Goal: Task Accomplishment & Management: Manage account settings

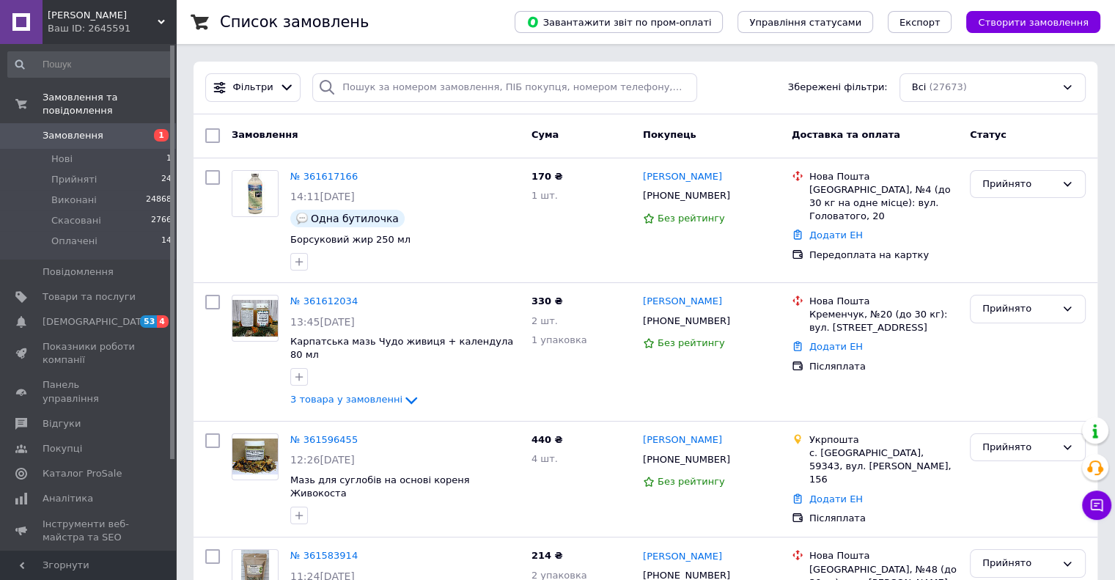
click at [80, 129] on span "Замовлення" at bounding box center [73, 135] width 61 height 13
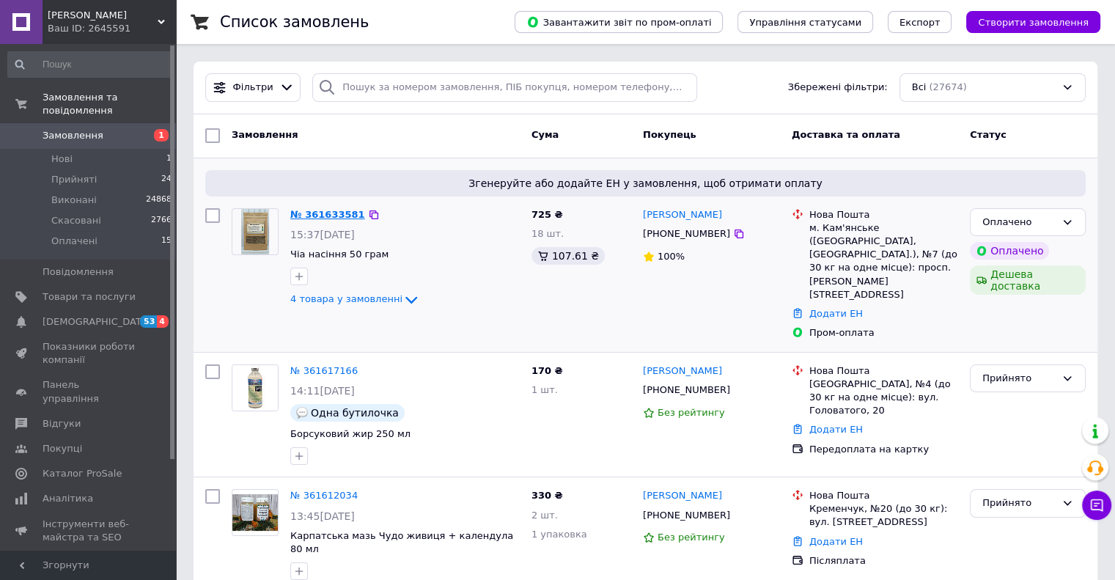
click at [337, 212] on link "№ 361633581" at bounding box center [327, 214] width 75 height 11
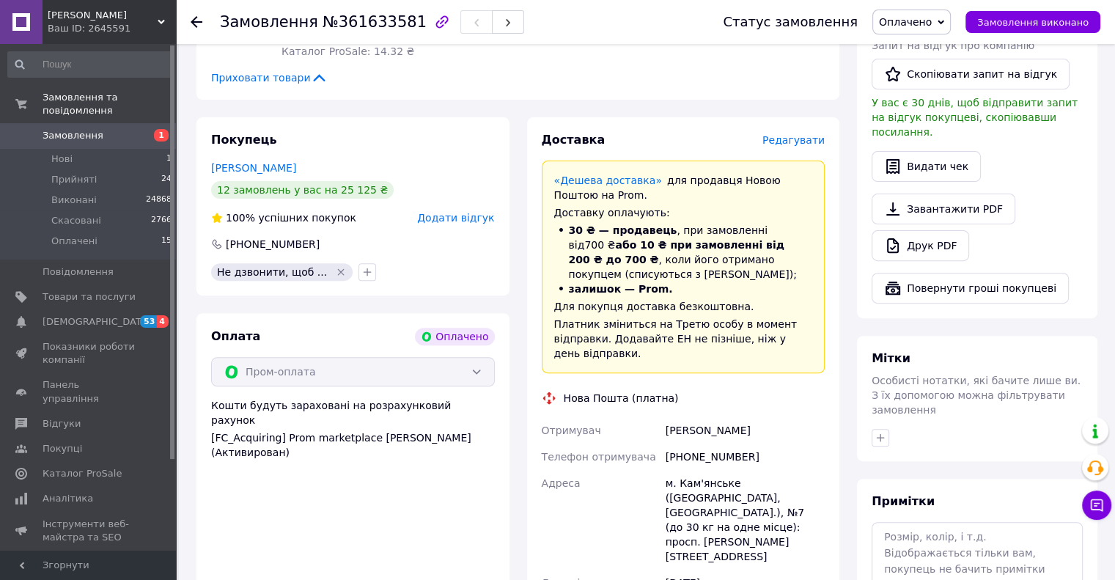
scroll to position [522, 0]
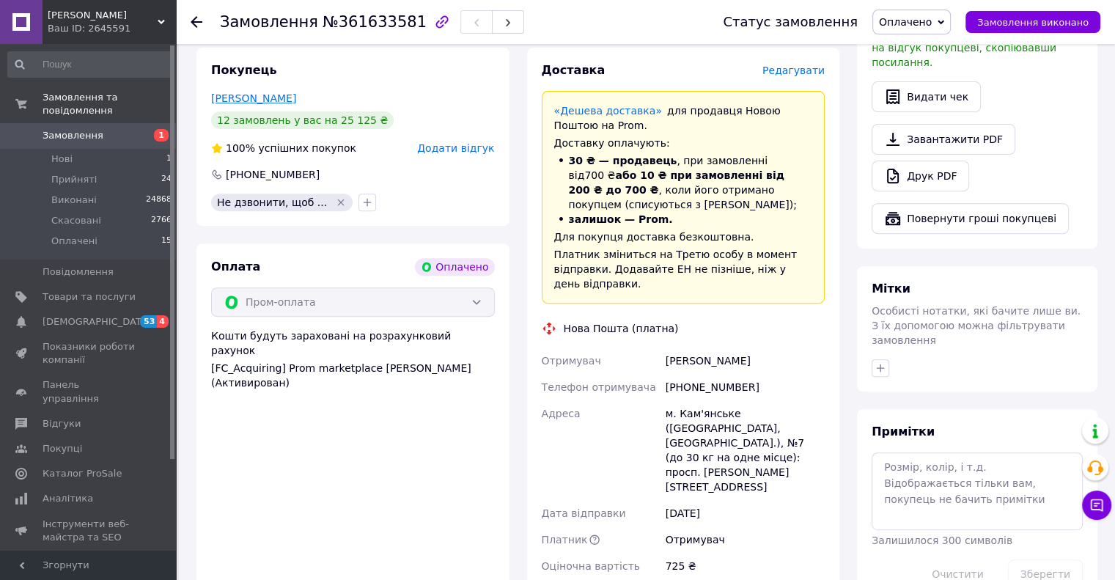
click at [267, 97] on link "Самбур Виктория" at bounding box center [253, 98] width 85 height 12
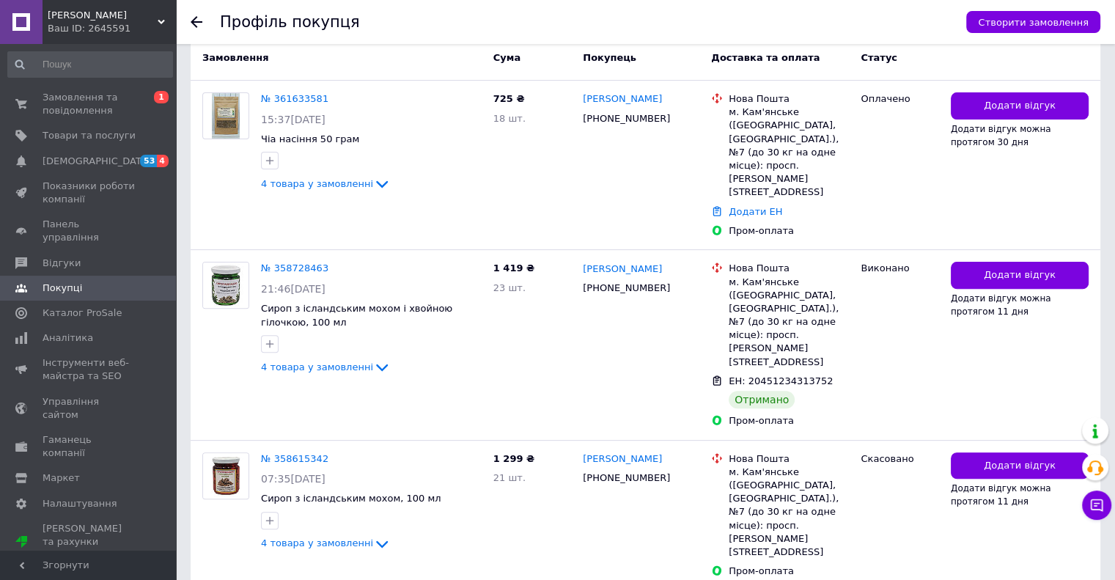
scroll to position [422, 0]
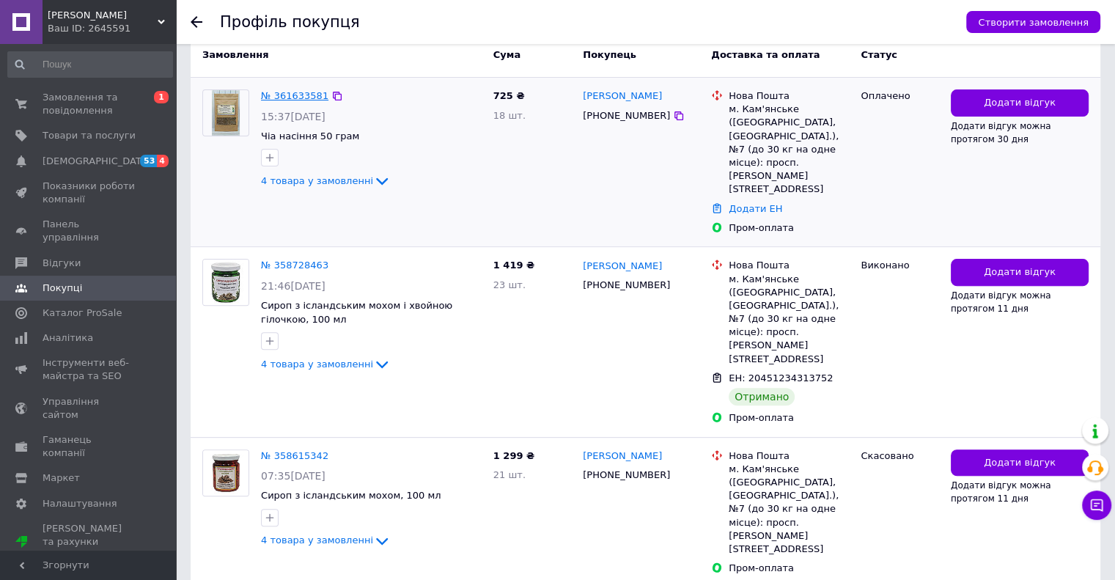
click at [294, 90] on link "№ 361633581" at bounding box center [294, 95] width 67 height 11
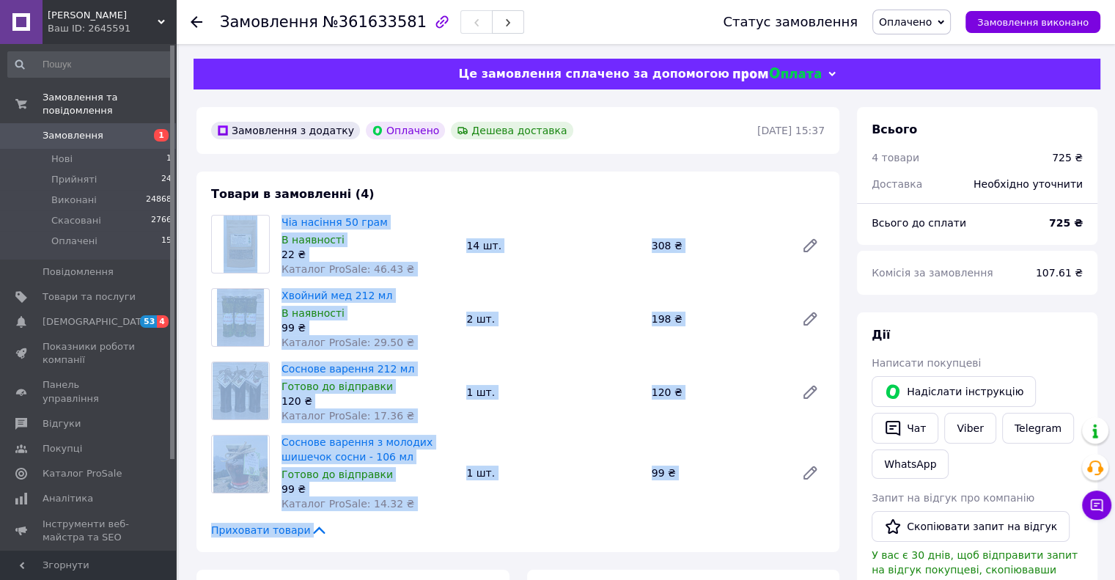
drag, startPoint x: 692, startPoint y: 364, endPoint x: 234, endPoint y: 251, distance: 471.9
copy div "Чіа насіння 50 грам В наявності 22 ₴ Каталог ProSale: 46.43 ₴ 14 шт. 308 ₴ Хвой…"
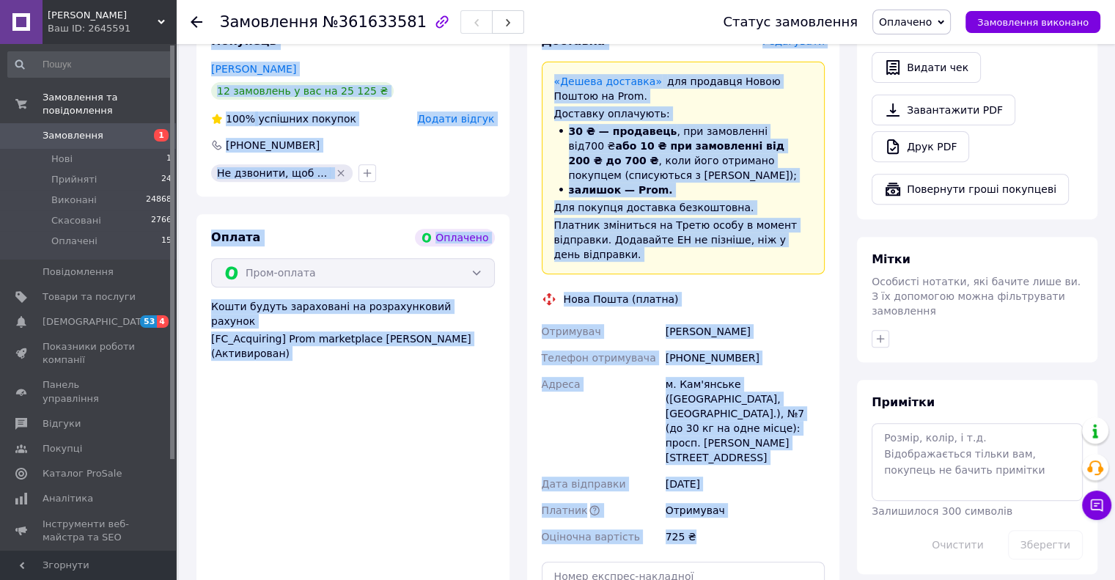
scroll to position [549, 0]
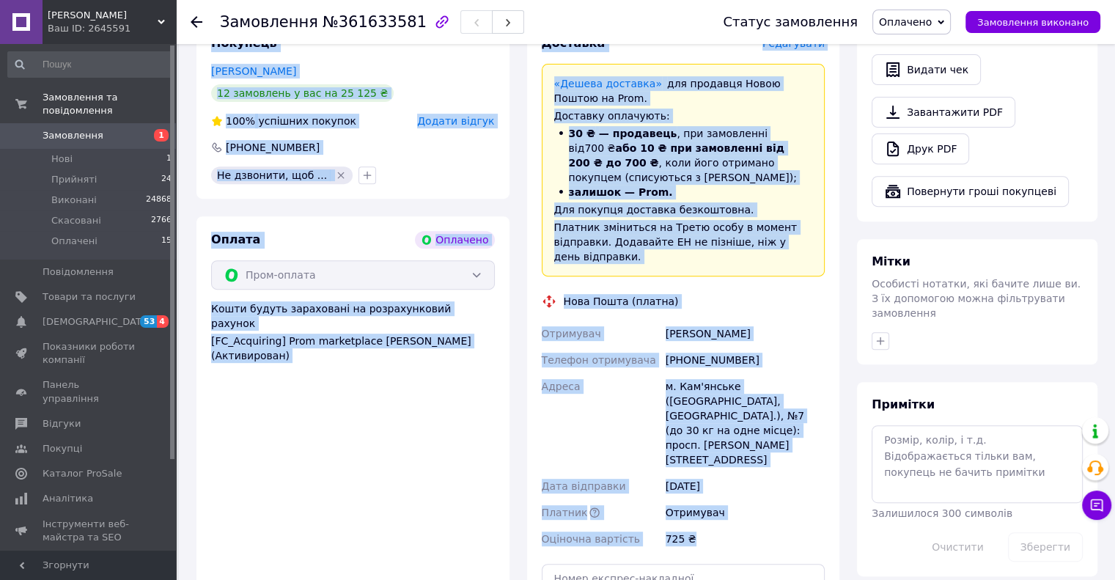
click at [781, 320] on div "Самбур Виктория" at bounding box center [745, 333] width 165 height 26
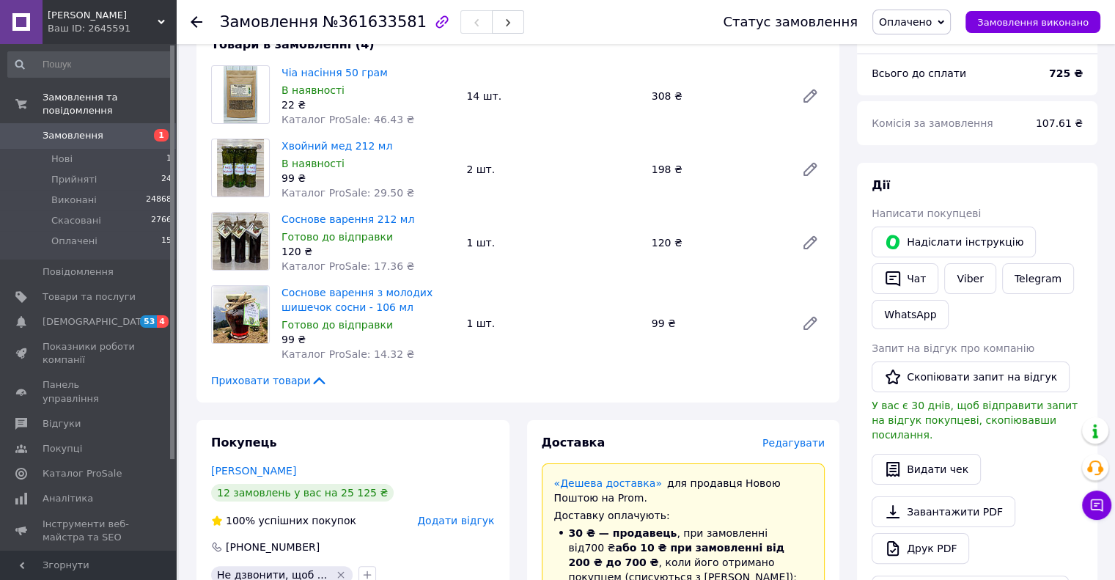
scroll to position [0, 0]
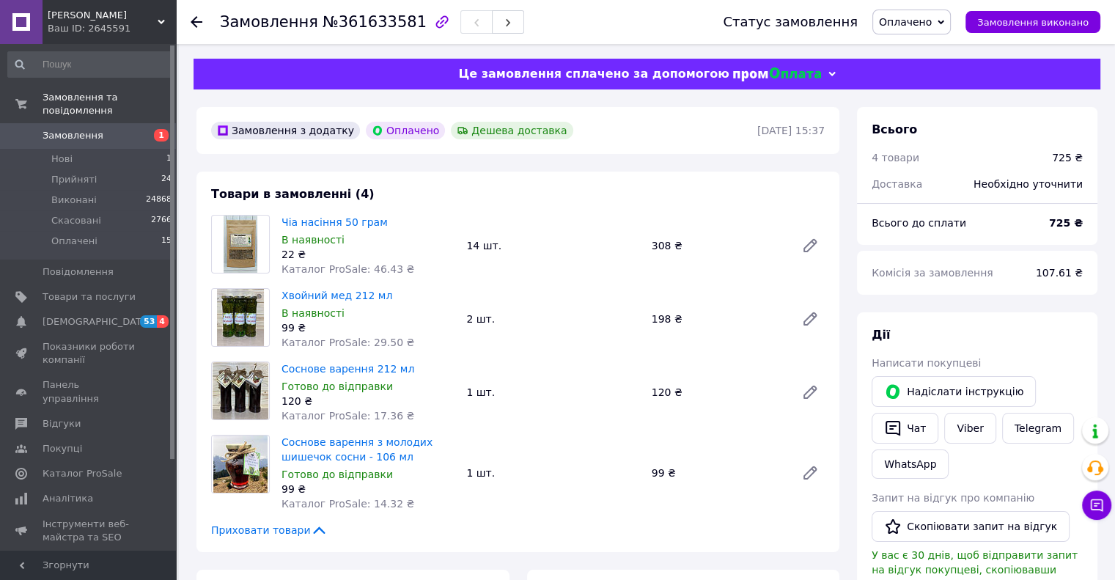
click at [49, 129] on span "Замовлення" at bounding box center [73, 135] width 61 height 13
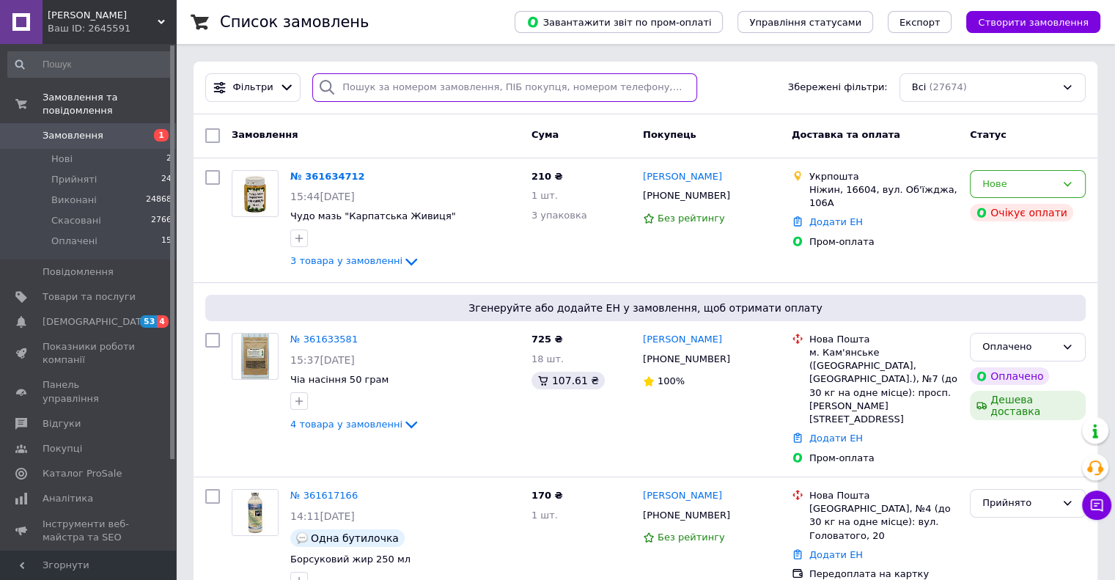
click at [498, 92] on input "search" at bounding box center [504, 87] width 385 height 29
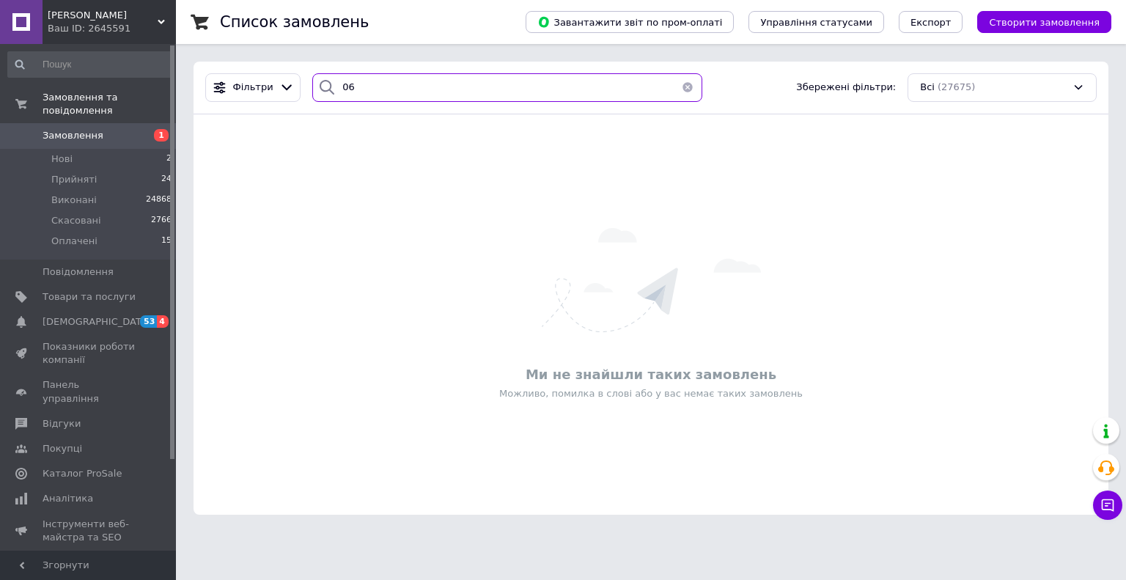
type input "0"
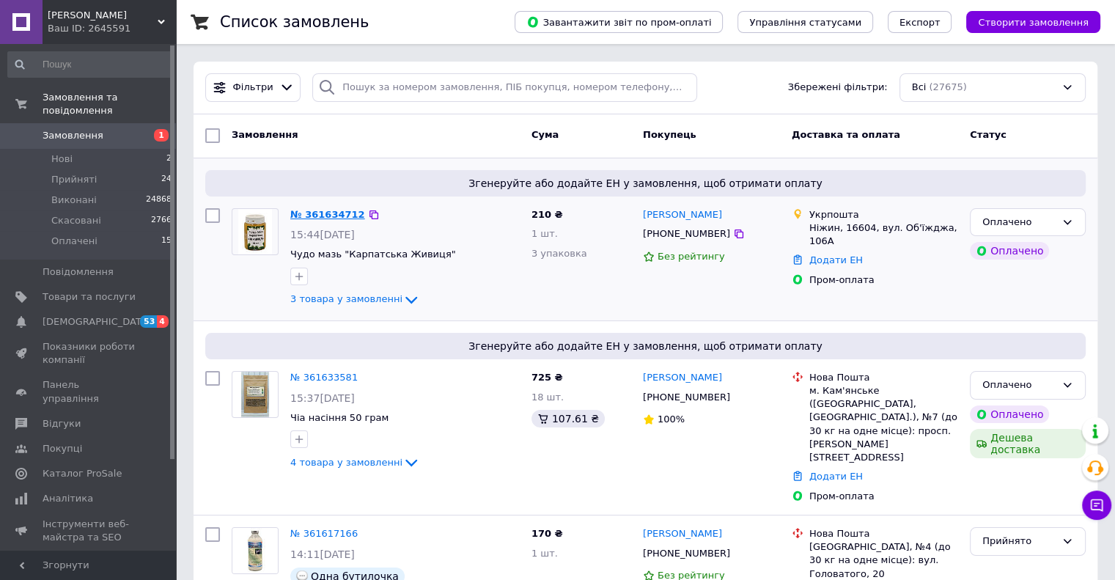
click at [315, 212] on link "№ 361634712" at bounding box center [327, 214] width 75 height 11
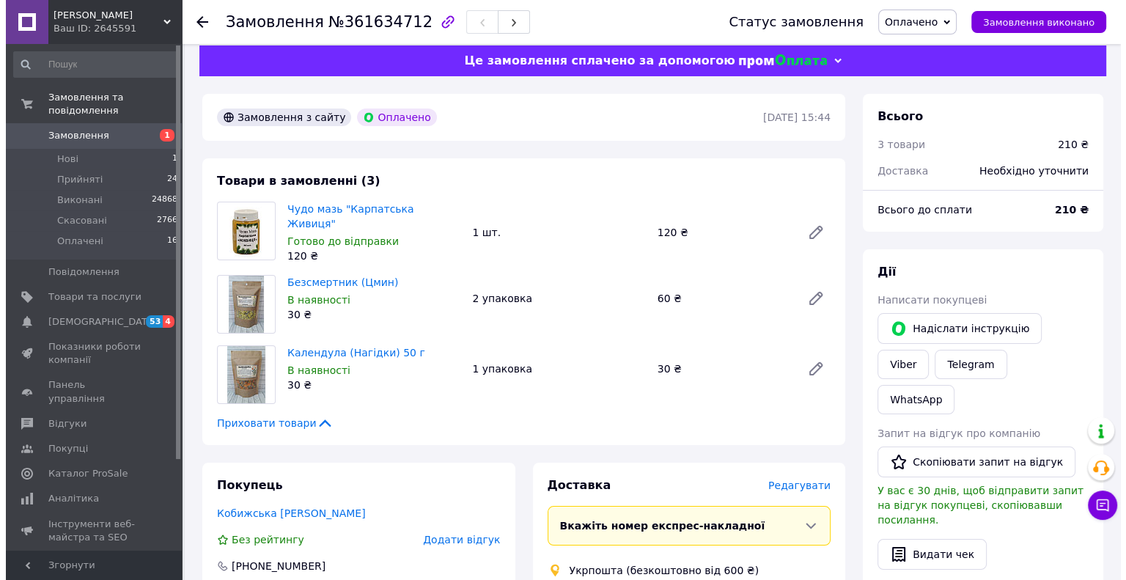
scroll to position [5, 0]
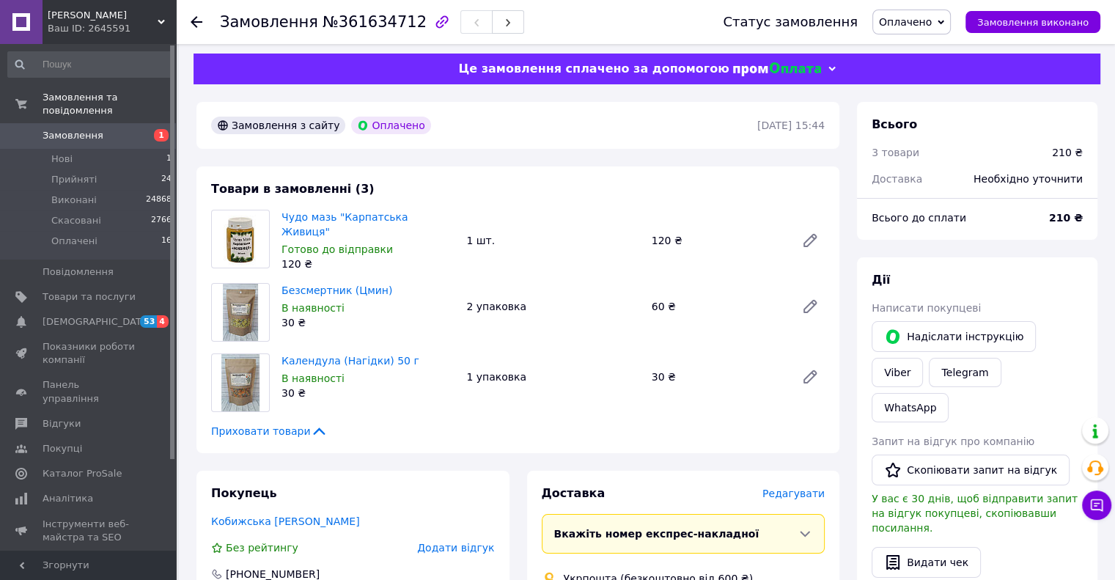
click at [931, 23] on span "Оплачено" at bounding box center [905, 22] width 53 height 12
click at [920, 92] on li "Скасовано" at bounding box center [911, 95] width 77 height 22
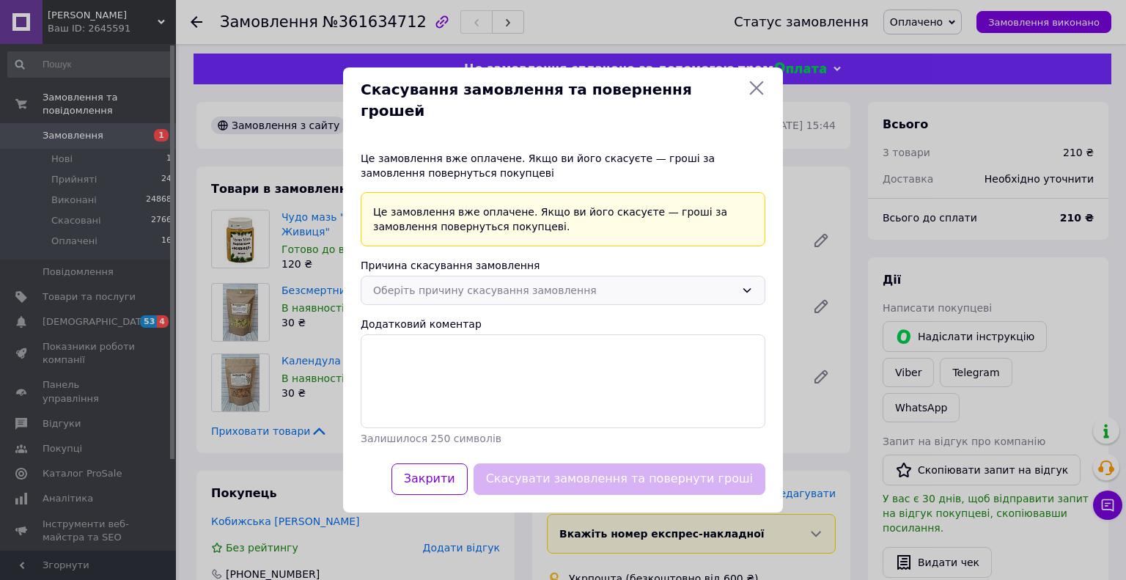
click at [652, 289] on div "Оберіть причину скасування замовлення" at bounding box center [563, 290] width 405 height 29
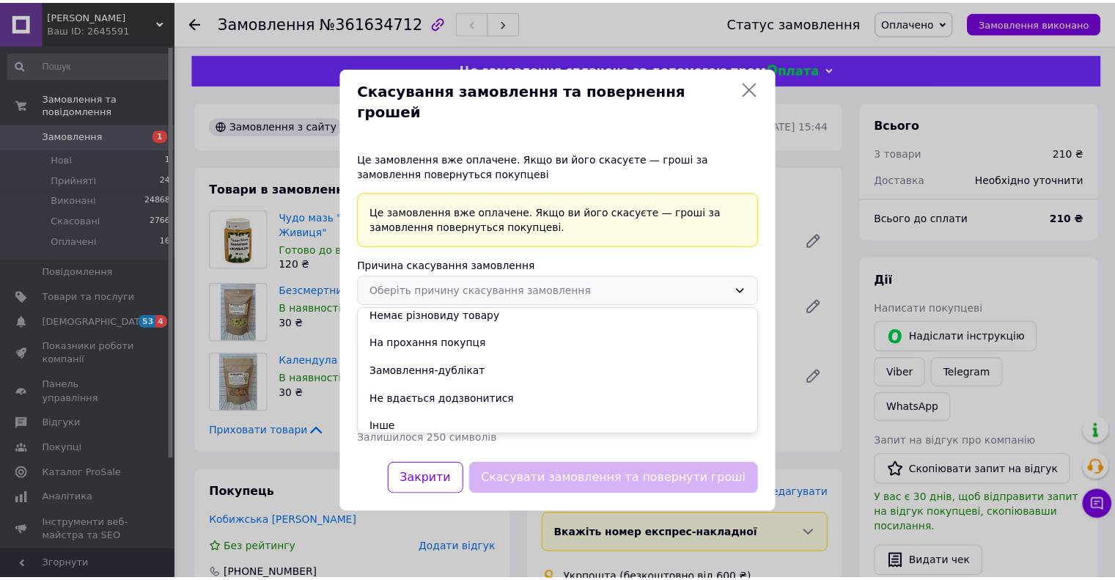
scroll to position [41, 0]
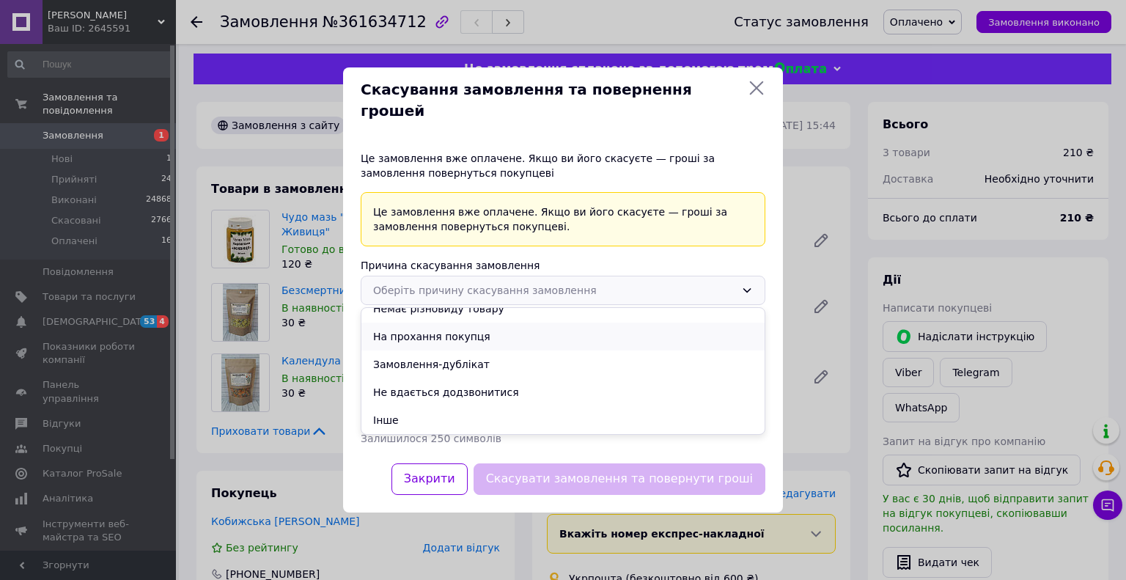
click at [475, 322] on li "На прохання покупця" at bounding box center [562, 336] width 403 height 28
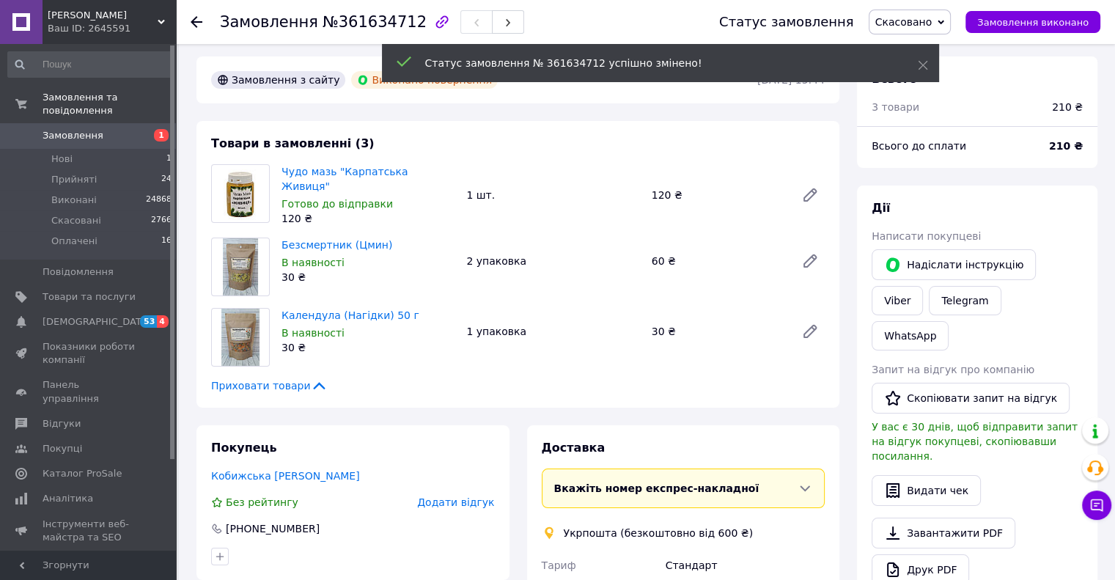
scroll to position [0, 0]
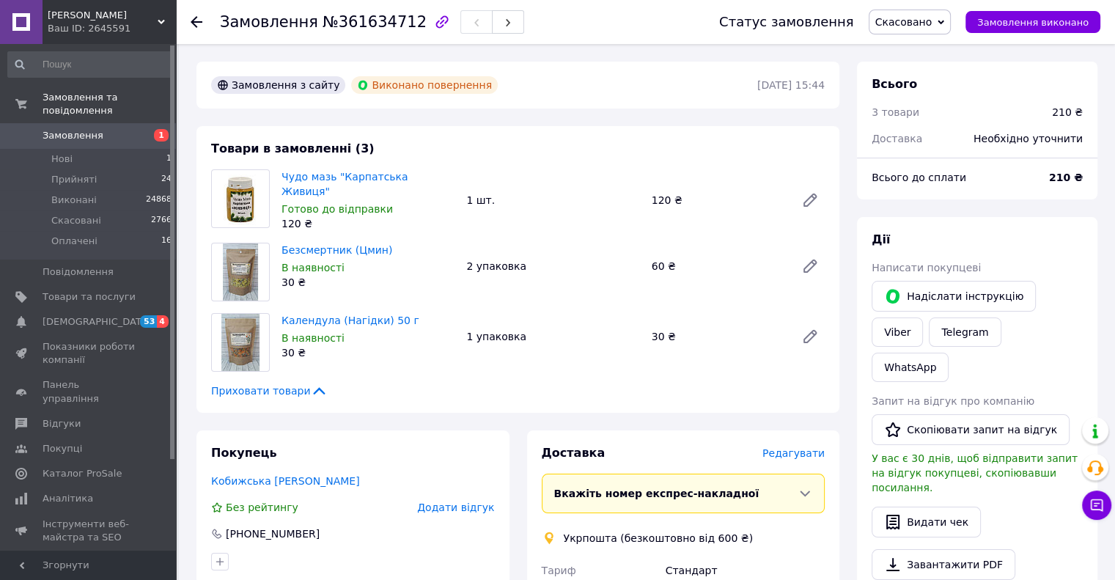
click at [85, 129] on span "Замовлення" at bounding box center [73, 135] width 61 height 13
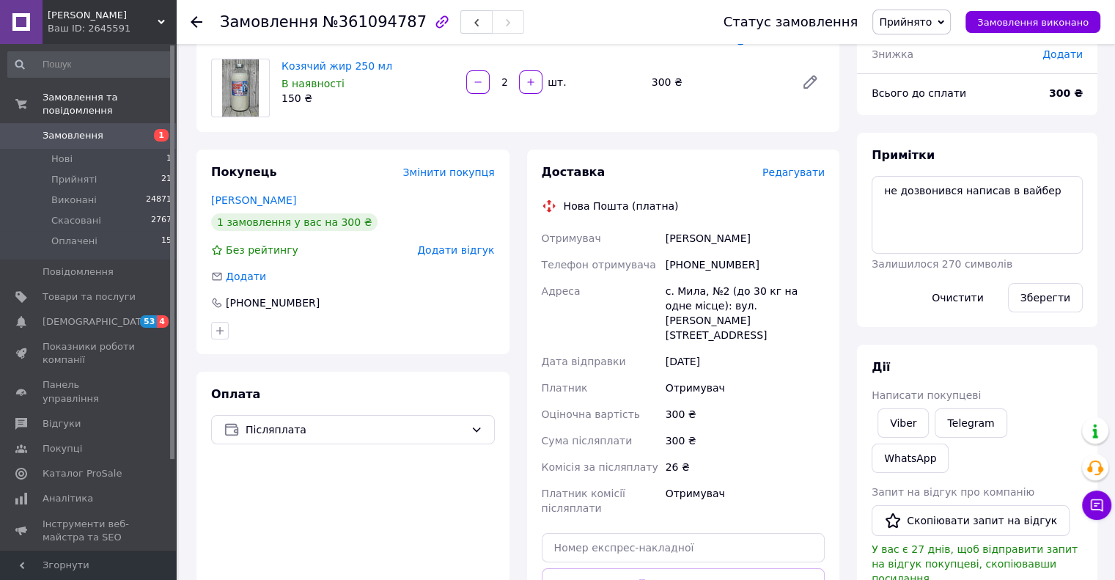
scroll to position [140, 0]
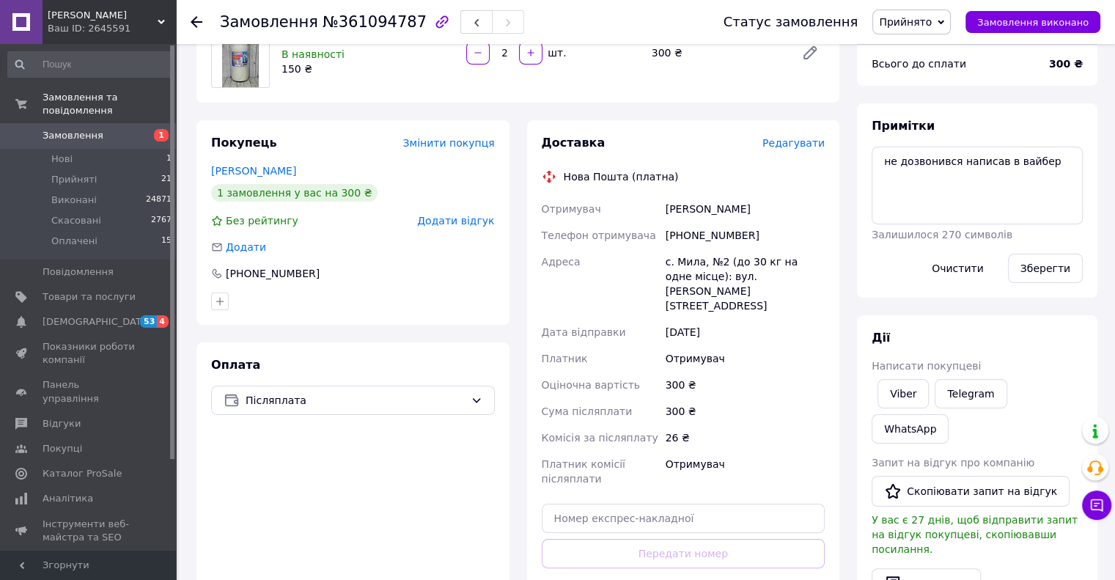
click at [698, 235] on div "[PHONE_NUMBER]" at bounding box center [745, 235] width 165 height 26
copy div "380997884798"
drag, startPoint x: 666, startPoint y: 207, endPoint x: 758, endPoint y: 215, distance: 92.0
click at [758, 215] on div "[PERSON_NAME]" at bounding box center [745, 209] width 165 height 26
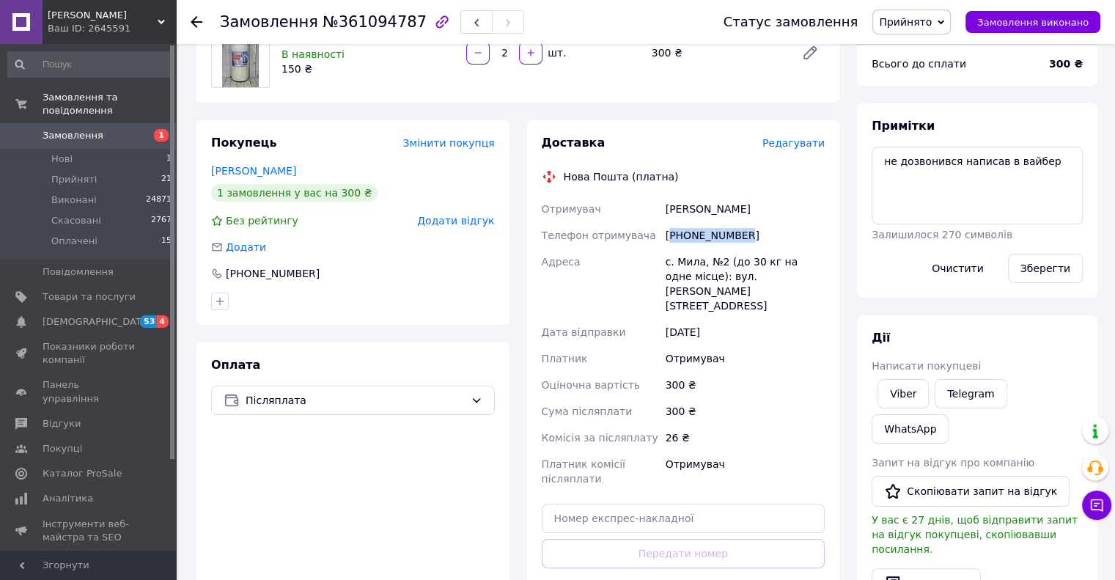
copy div "[PERSON_NAME]"
click at [86, 173] on span "Прийняті" at bounding box center [73, 179] width 45 height 13
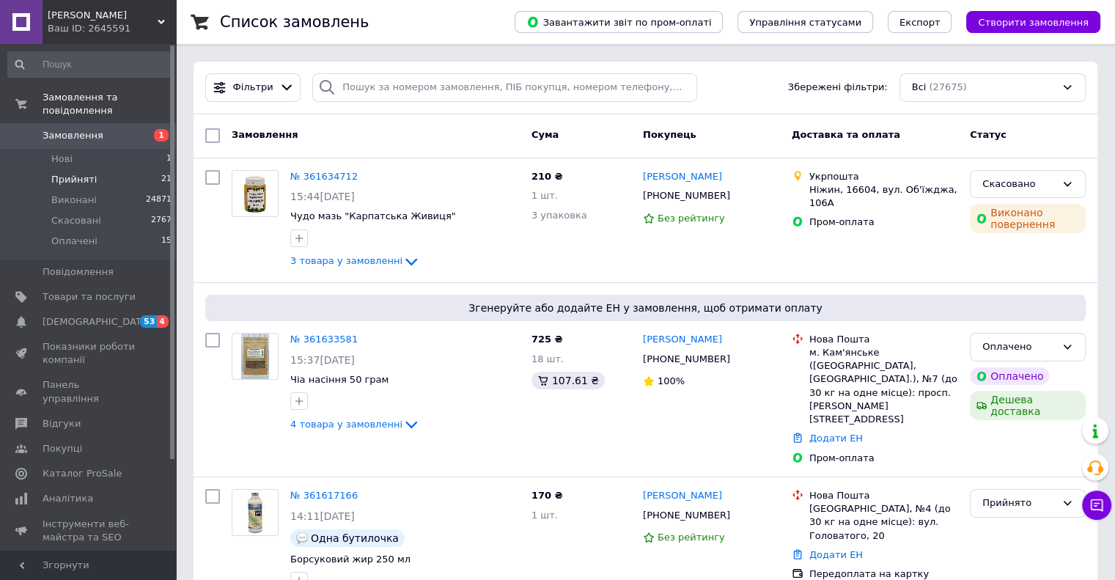
click at [80, 173] on span "Прийняті" at bounding box center [73, 179] width 45 height 13
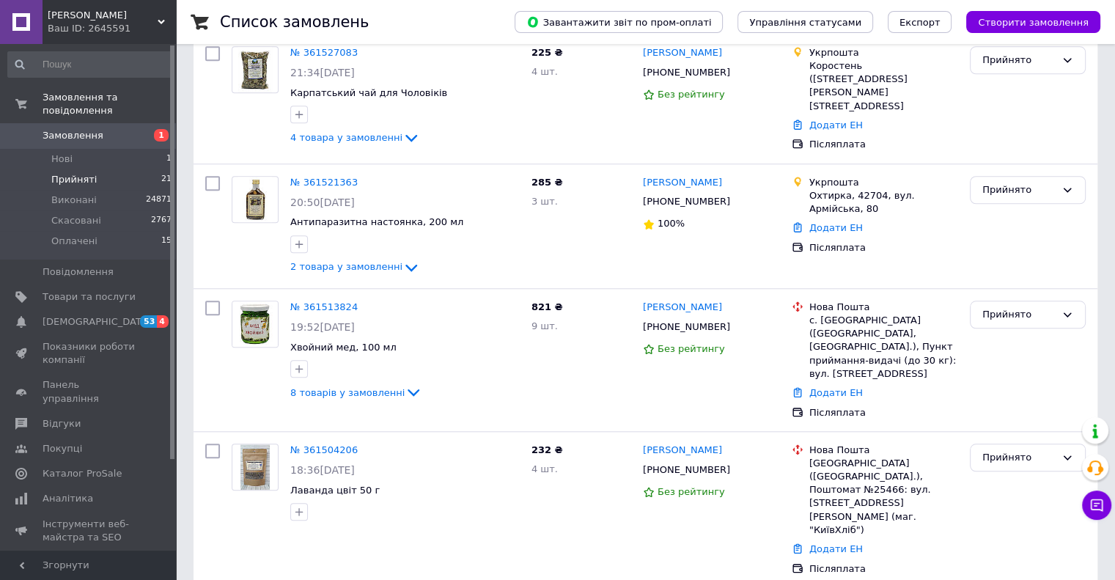
scroll to position [2047, 0]
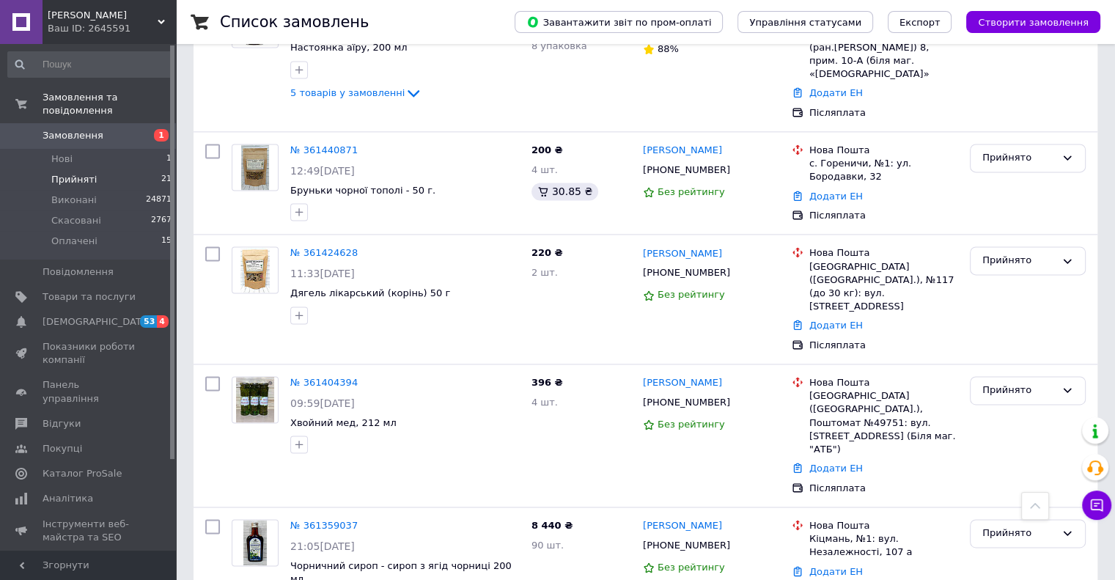
click at [328, 520] on link "№ 361359037" at bounding box center [323, 525] width 67 height 11
click at [336, 377] on link "№ 361404394" at bounding box center [323, 382] width 67 height 11
click at [342, 247] on link "№ 361424628" at bounding box center [323, 252] width 67 height 11
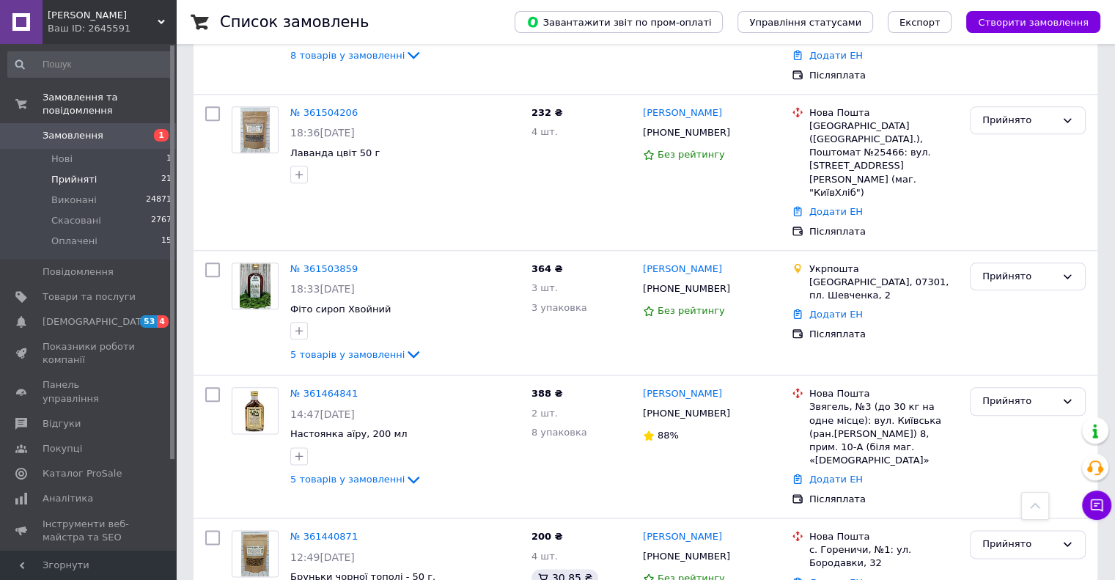
scroll to position [1653, 0]
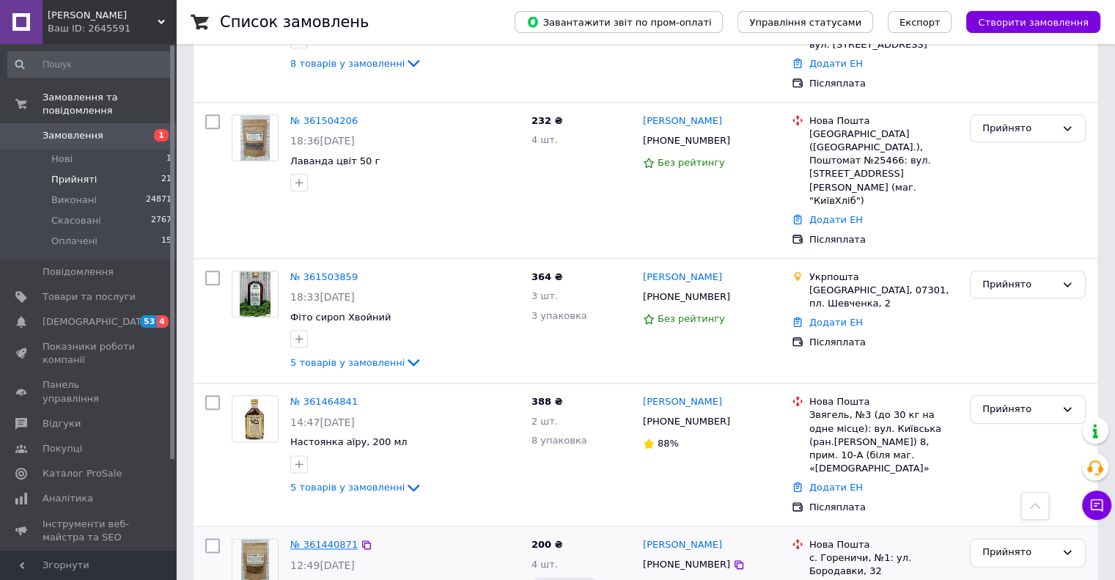
click at [331, 539] on link "№ 361440871" at bounding box center [323, 544] width 67 height 11
click at [337, 396] on link "№ 361464841" at bounding box center [323, 401] width 67 height 11
click at [65, 235] on span "Оплачені" at bounding box center [74, 241] width 46 height 13
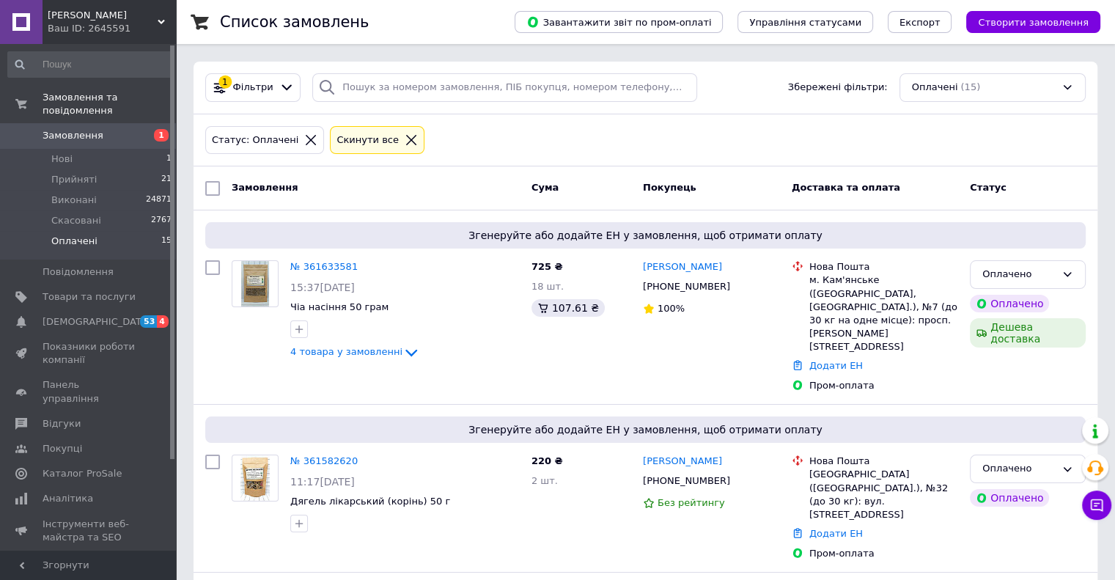
click at [78, 129] on span "Замовлення" at bounding box center [73, 135] width 61 height 13
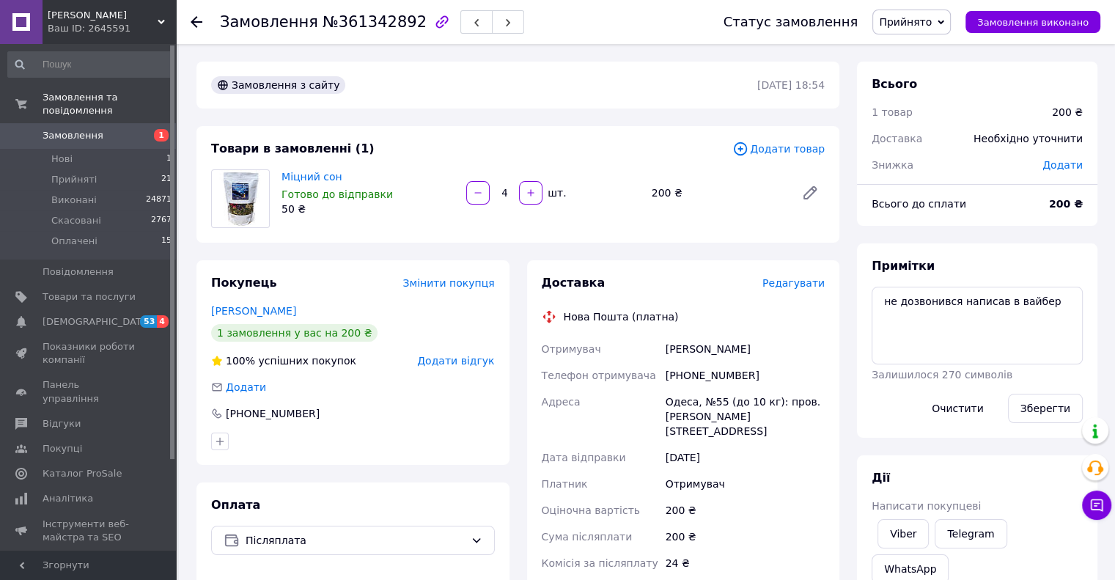
click at [695, 382] on div "+380992087526" at bounding box center [745, 375] width 165 height 26
copy div "380992087526"
drag, startPoint x: 667, startPoint y: 342, endPoint x: 752, endPoint y: 338, distance: 85.1
click at [752, 338] on div "Потапов Сергей" at bounding box center [745, 349] width 165 height 26
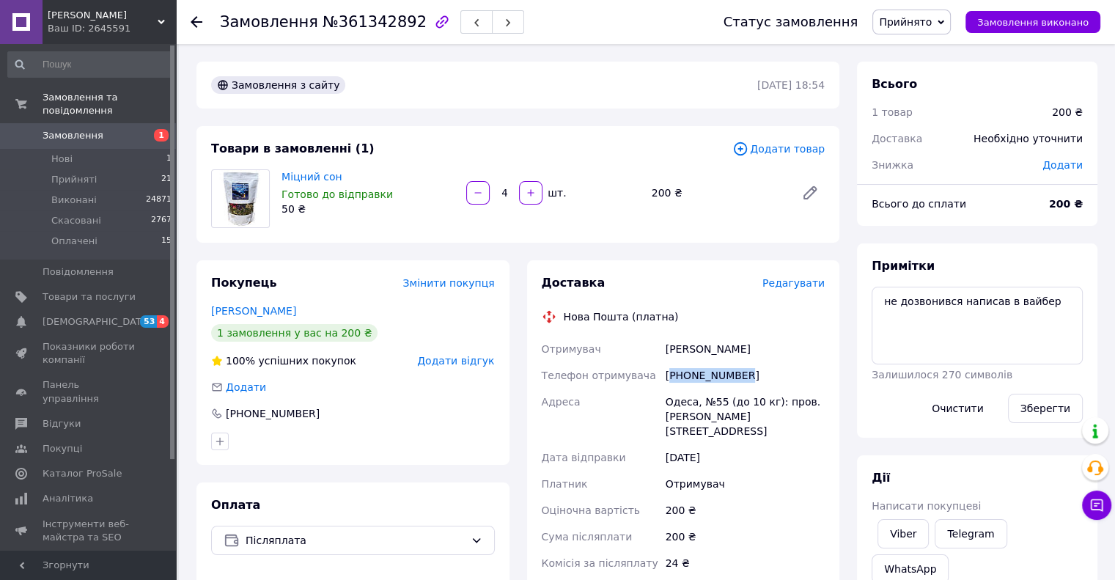
copy div "Потапов Сергей"
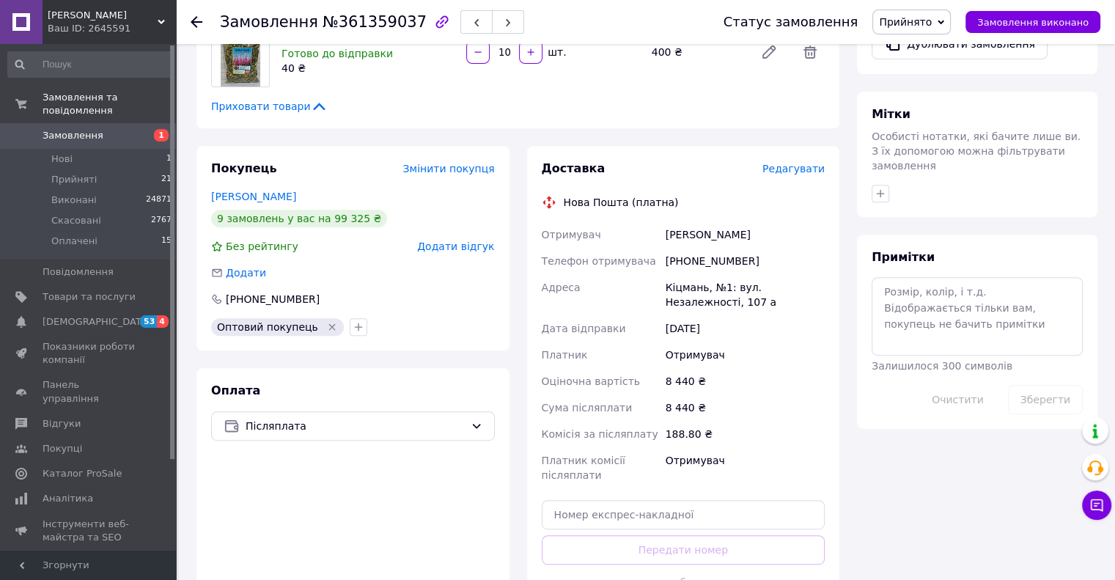
scroll to position [591, 0]
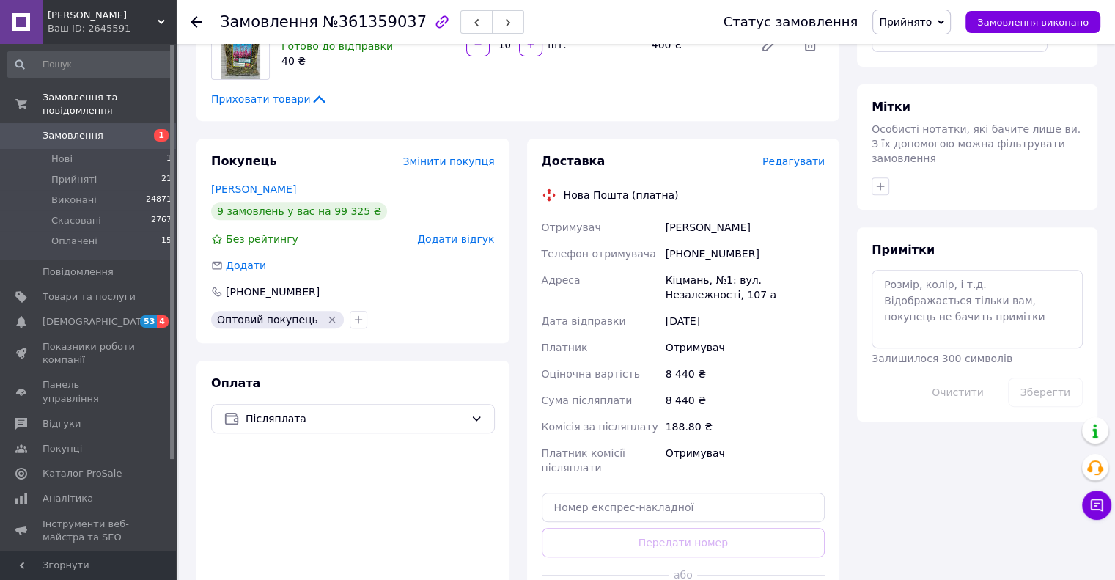
click at [704, 243] on div "[PHONE_NUMBER]" at bounding box center [745, 253] width 165 height 26
copy div "380508890275"
click at [699, 492] on input "text" at bounding box center [684, 506] width 284 height 29
paste input "20451247315502"
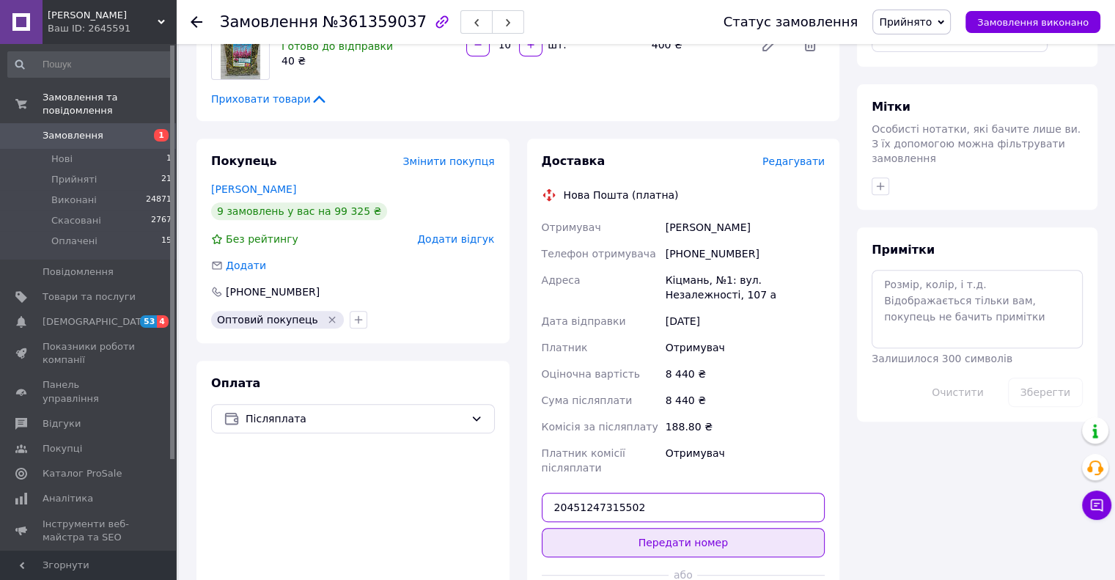
type input "20451247315502"
click at [732, 531] on button "Передати номер" at bounding box center [684, 542] width 284 height 29
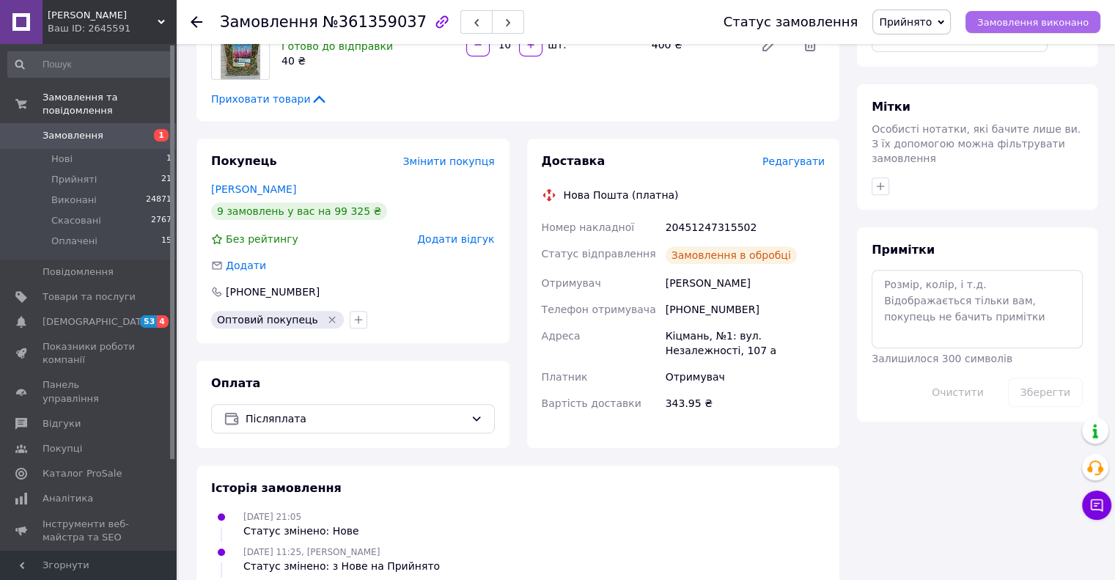
click at [1021, 23] on span "Замовлення виконано" at bounding box center [1032, 22] width 111 height 11
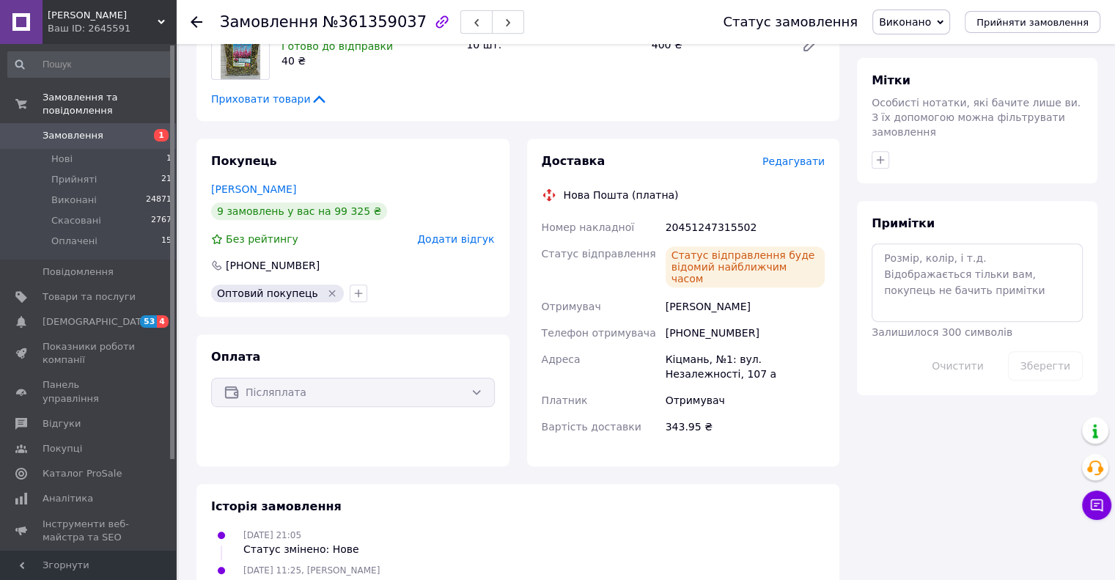
click at [643, 153] on div "Доставка" at bounding box center [652, 161] width 221 height 17
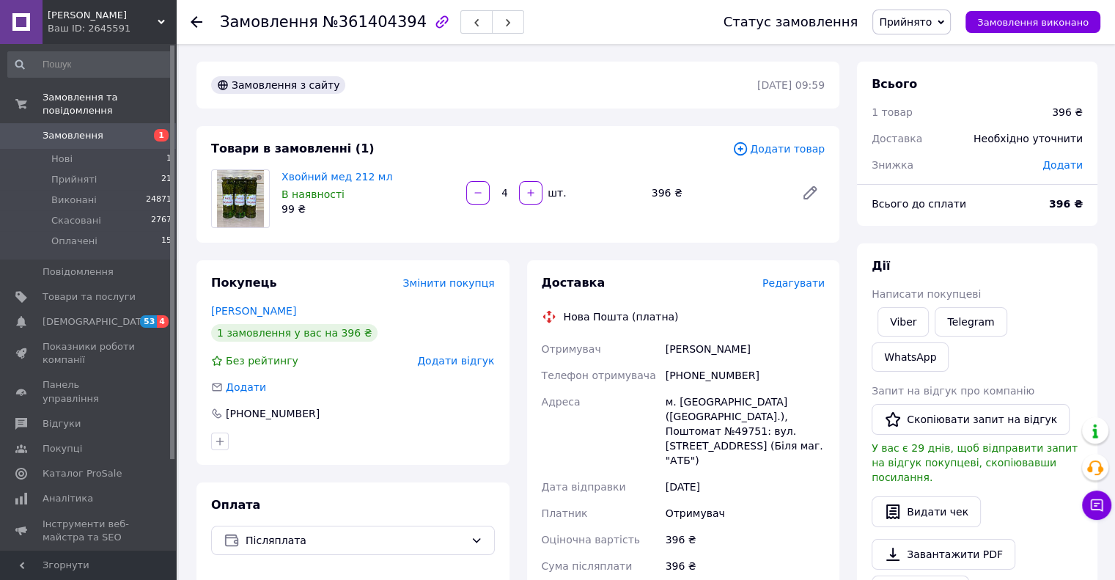
click at [696, 378] on div "+380734745113" at bounding box center [745, 375] width 165 height 26
copy div "380734745113"
drag, startPoint x: 665, startPoint y: 350, endPoint x: 739, endPoint y: 350, distance: 73.3
click at [739, 350] on div "Тукаленко Лідія" at bounding box center [745, 349] width 165 height 26
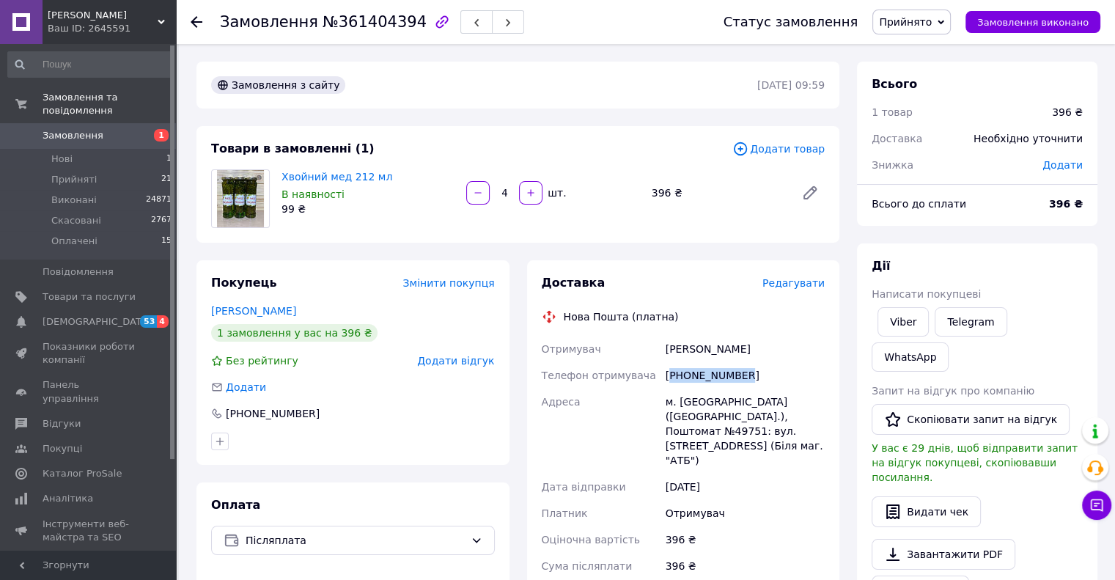
copy div "Тукаленко Лідія"
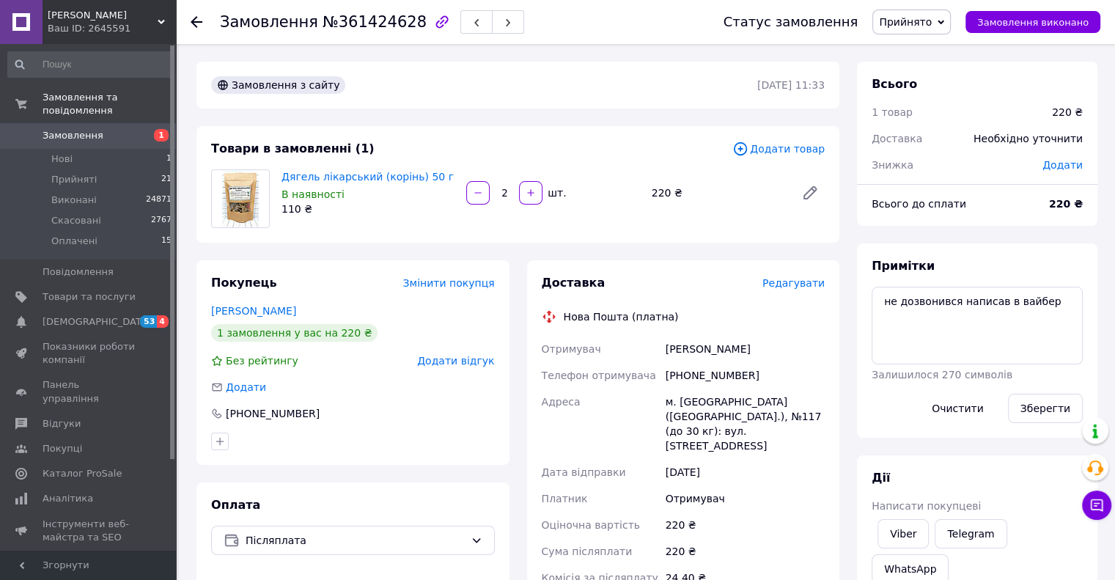
click at [695, 369] on div "[PHONE_NUMBER]" at bounding box center [745, 375] width 165 height 26
copy div "380938182515"
drag, startPoint x: 665, startPoint y: 345, endPoint x: 761, endPoint y: 340, distance: 96.1
click at [761, 340] on div "[PERSON_NAME]" at bounding box center [745, 349] width 165 height 26
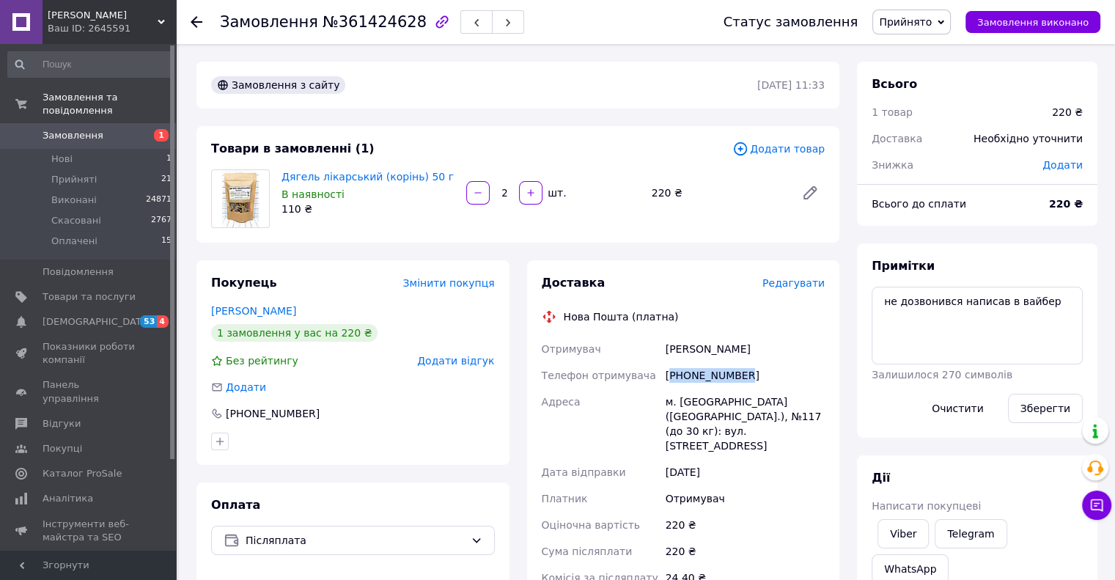
copy div "[PERSON_NAME]"
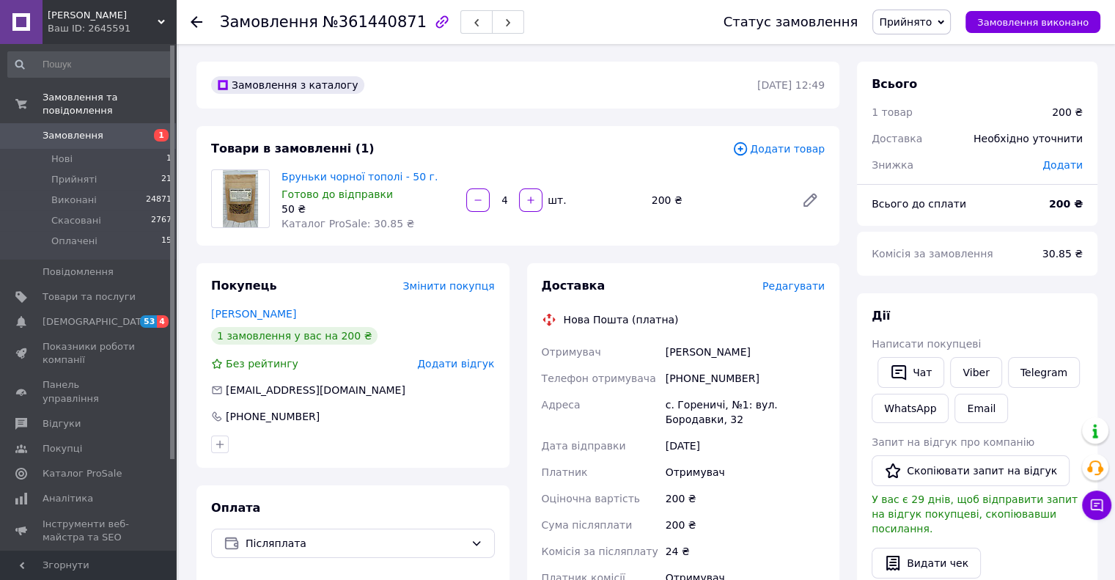
click at [712, 377] on div "+380679735501" at bounding box center [745, 378] width 165 height 26
copy div "380679735501"
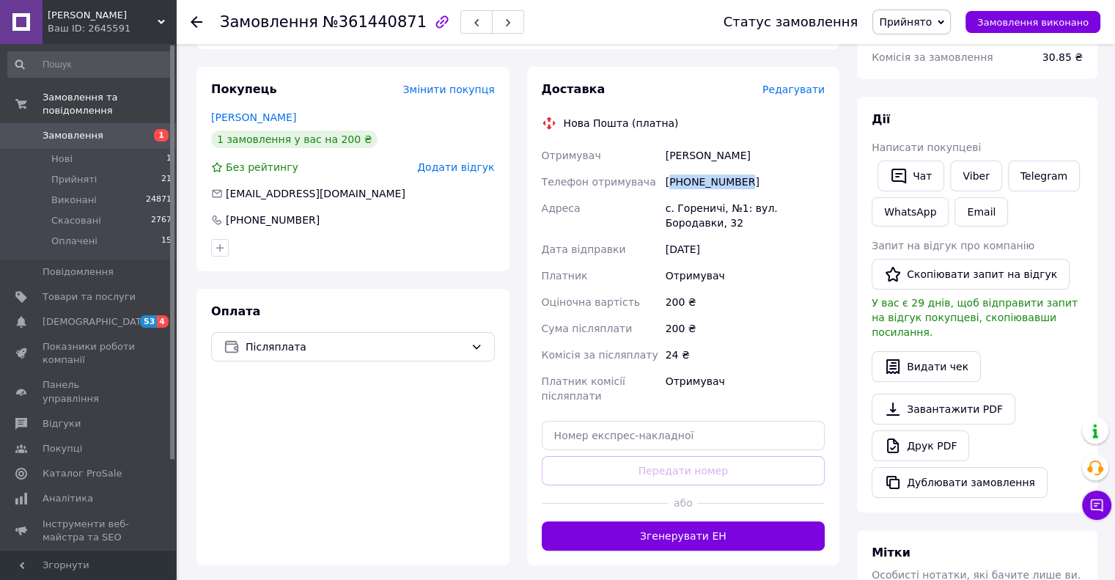
scroll to position [270, 0]
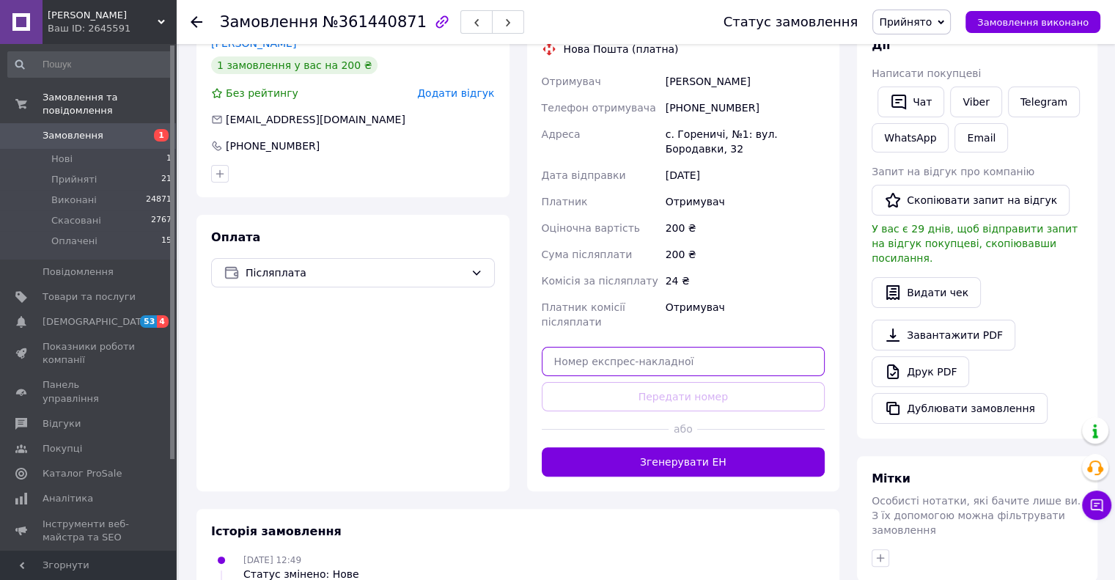
click at [670, 360] on input "text" at bounding box center [684, 361] width 284 height 29
paste input "20451247319501"
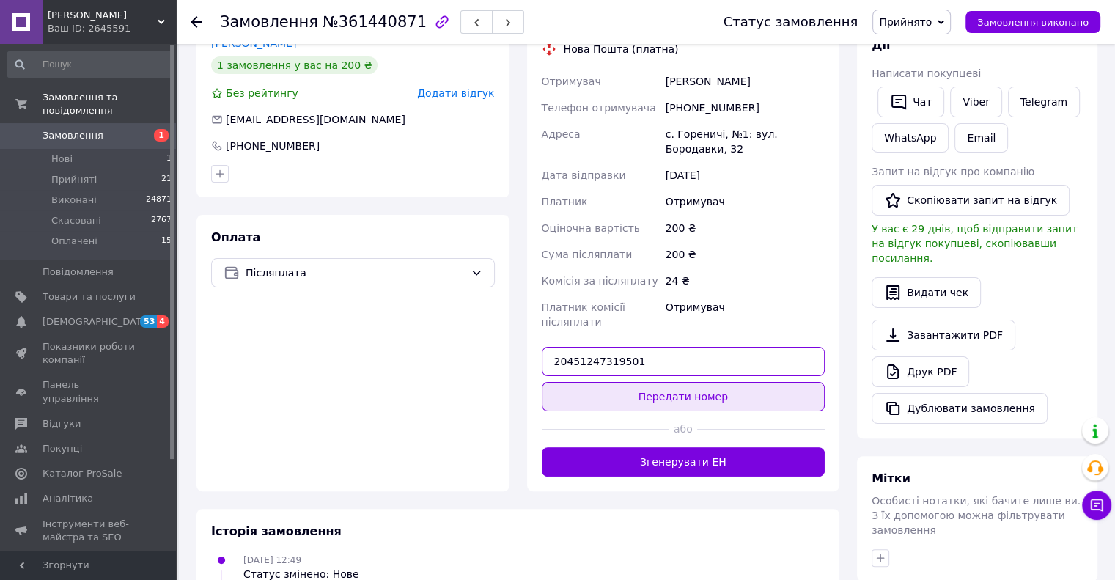
type input "20451247319501"
click at [713, 399] on button "Передати номер" at bounding box center [684, 396] width 284 height 29
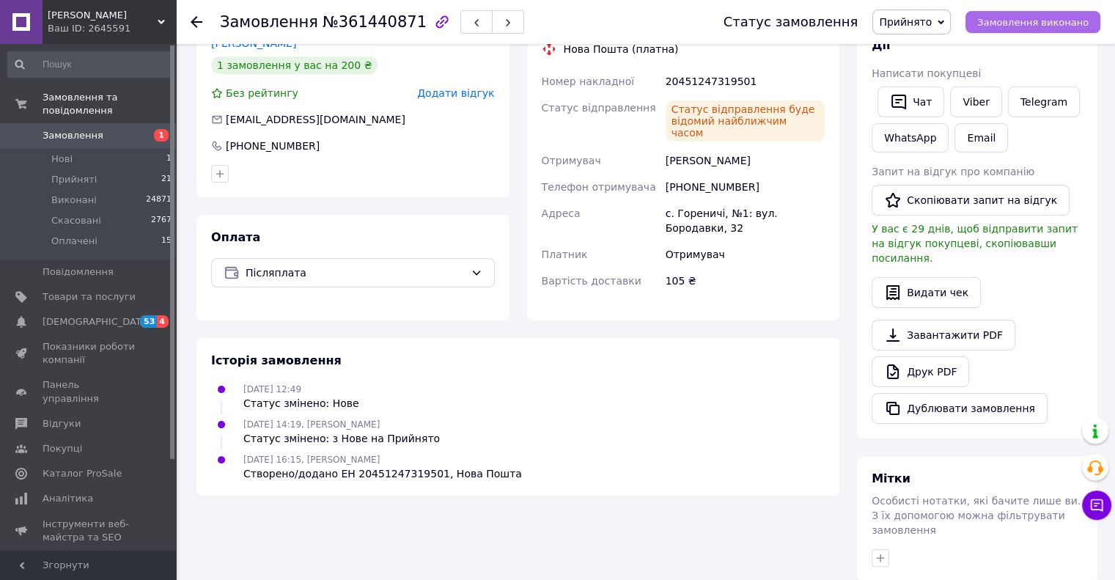
click at [1052, 26] on span "Замовлення виконано" at bounding box center [1032, 22] width 111 height 11
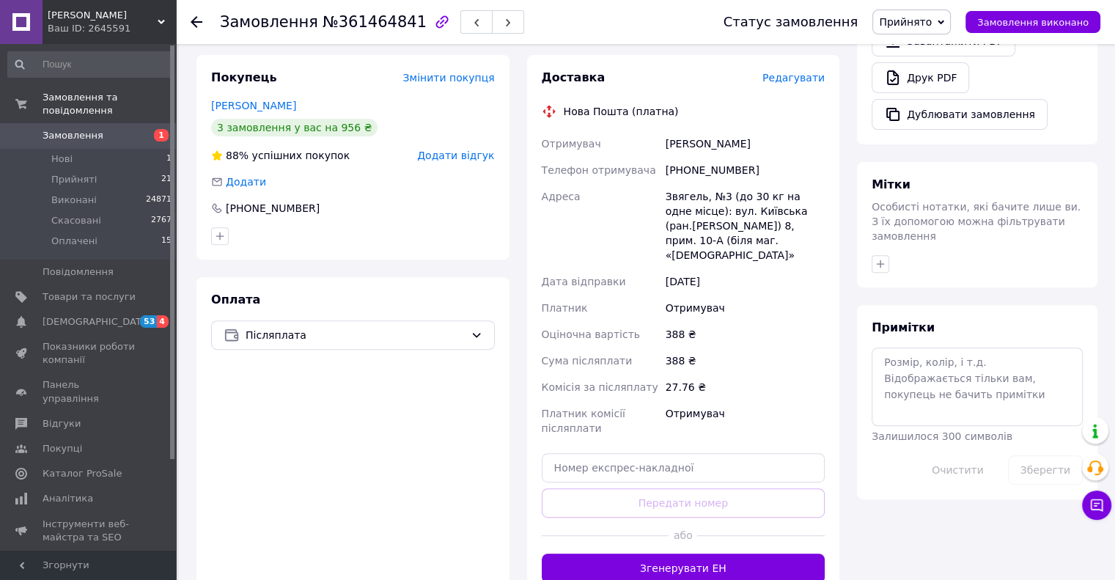
scroll to position [511, 0]
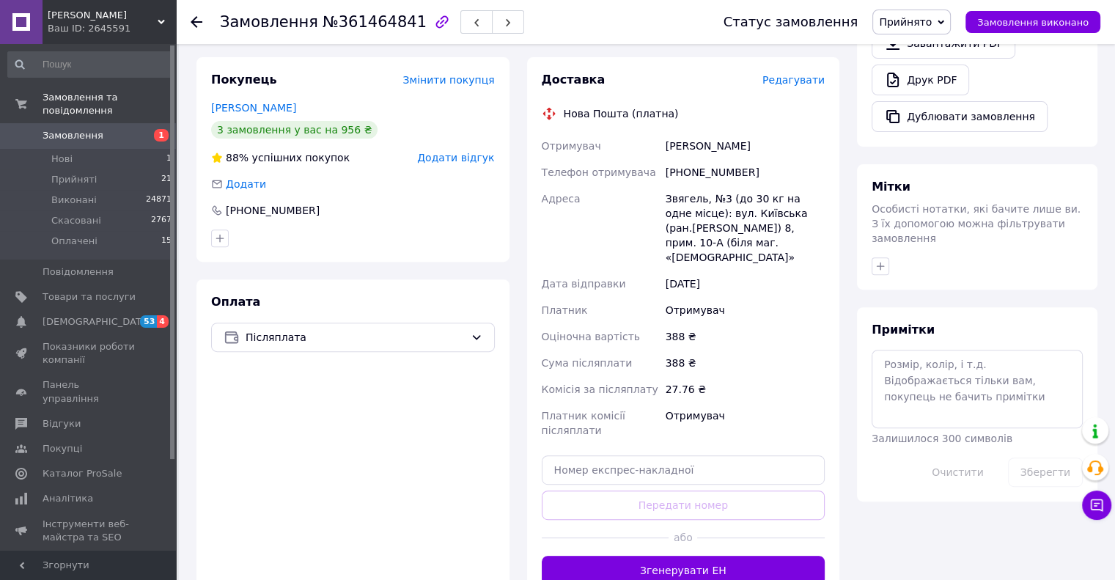
click at [704, 172] on div "[PHONE_NUMBER]" at bounding box center [745, 172] width 165 height 26
copy div "380631261466"
drag, startPoint x: 665, startPoint y: 144, endPoint x: 756, endPoint y: 150, distance: 90.3
click at [756, 150] on div "Кулініченко Тетяна" at bounding box center [745, 146] width 165 height 26
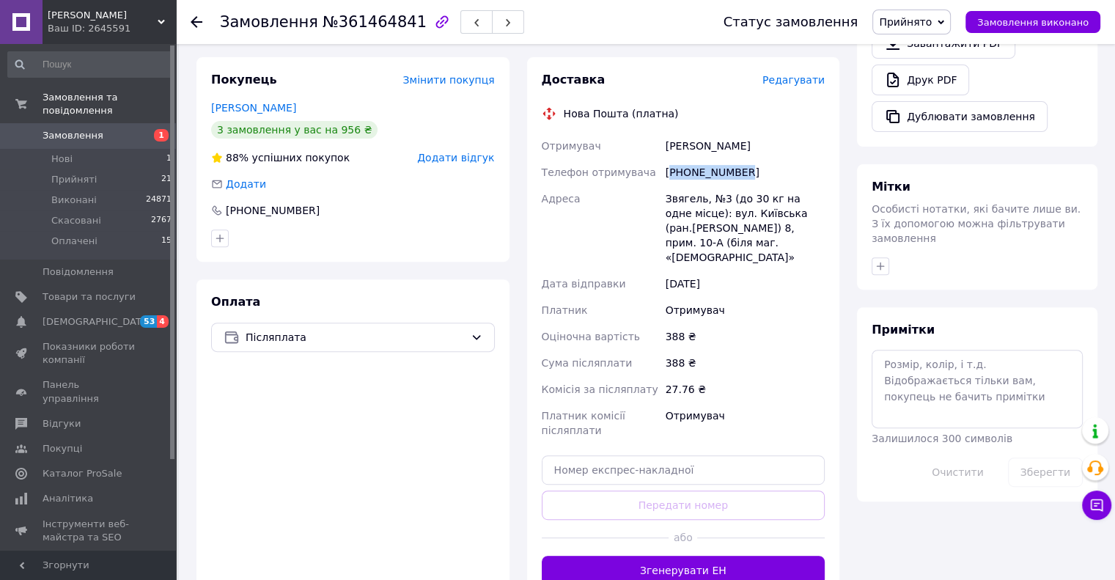
copy div "Кулініченко Тетяна"
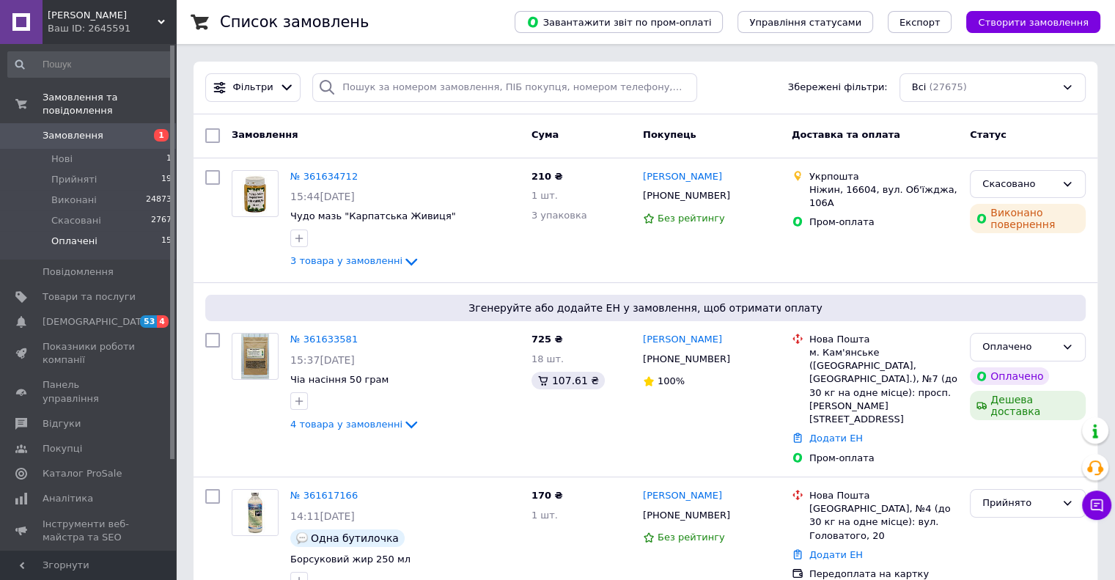
click at [62, 235] on span "Оплачені" at bounding box center [74, 241] width 46 height 13
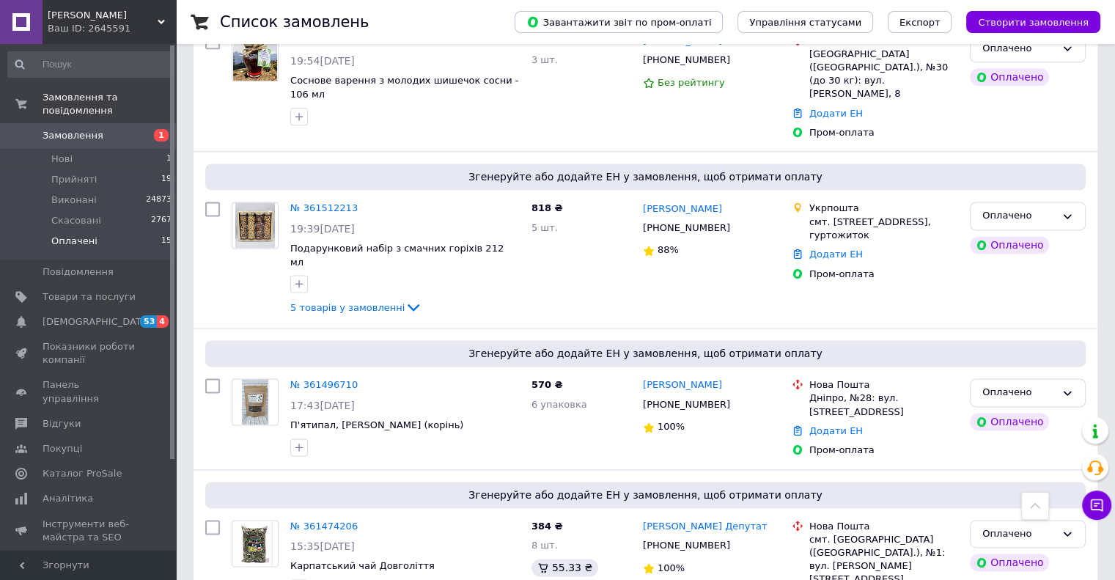
scroll to position [2012, 0]
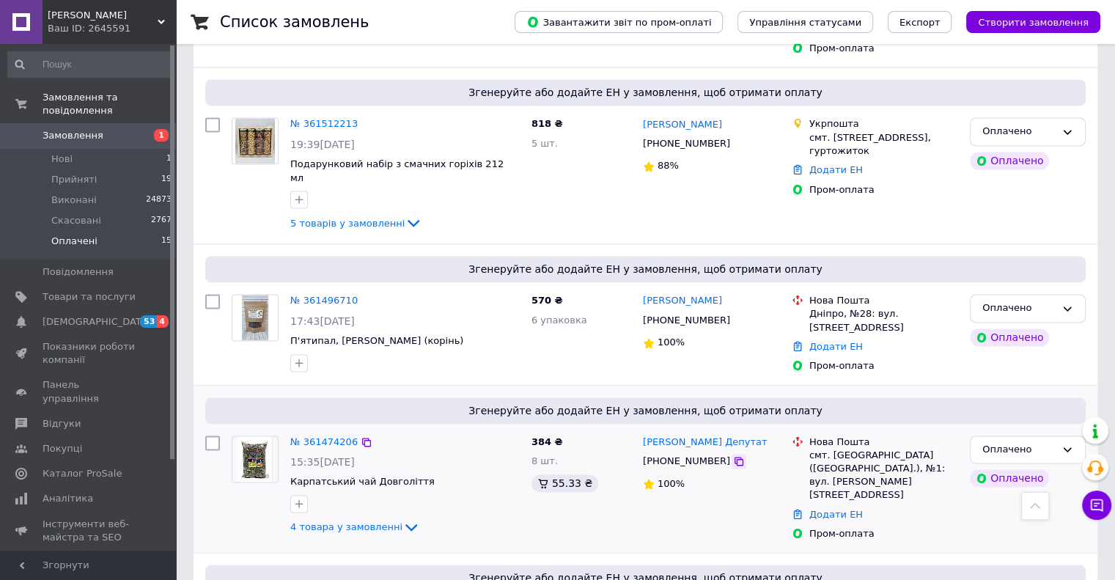
click at [733, 455] on icon at bounding box center [739, 461] width 12 height 12
click at [733, 314] on icon at bounding box center [739, 320] width 12 height 12
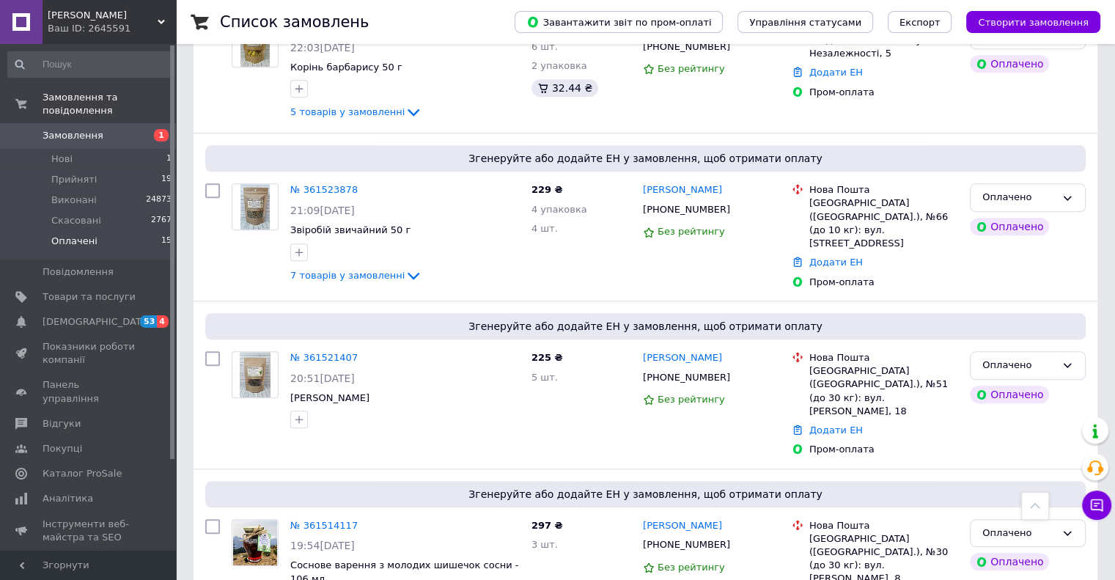
scroll to position [1439, 0]
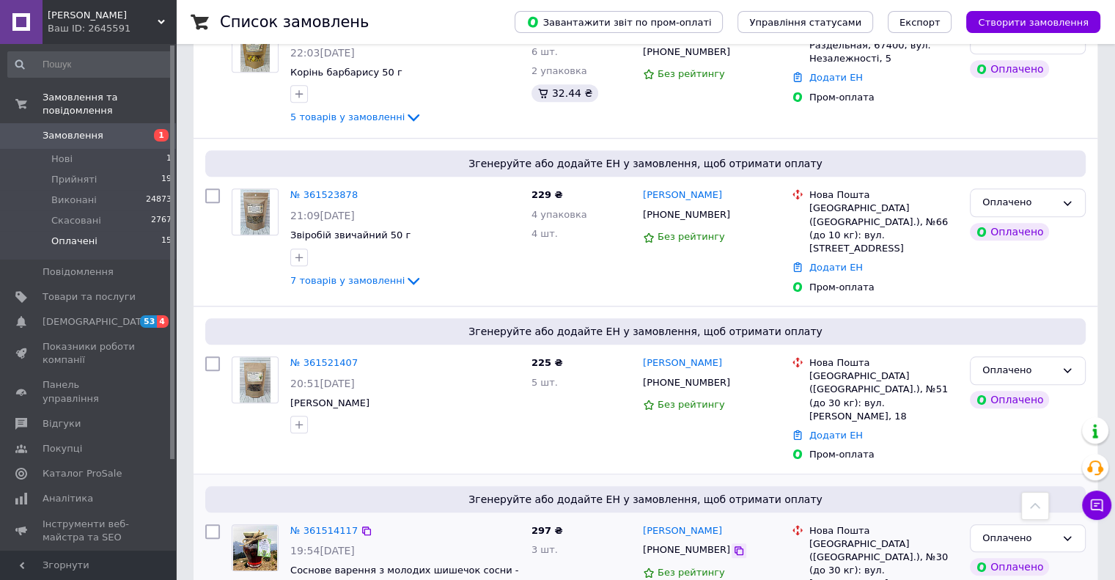
click at [733, 545] on icon at bounding box center [739, 551] width 12 height 12
click at [734, 378] on icon at bounding box center [738, 382] width 9 height 9
click at [733, 209] on icon at bounding box center [739, 215] width 12 height 12
click at [87, 129] on span "Замовлення" at bounding box center [73, 135] width 61 height 13
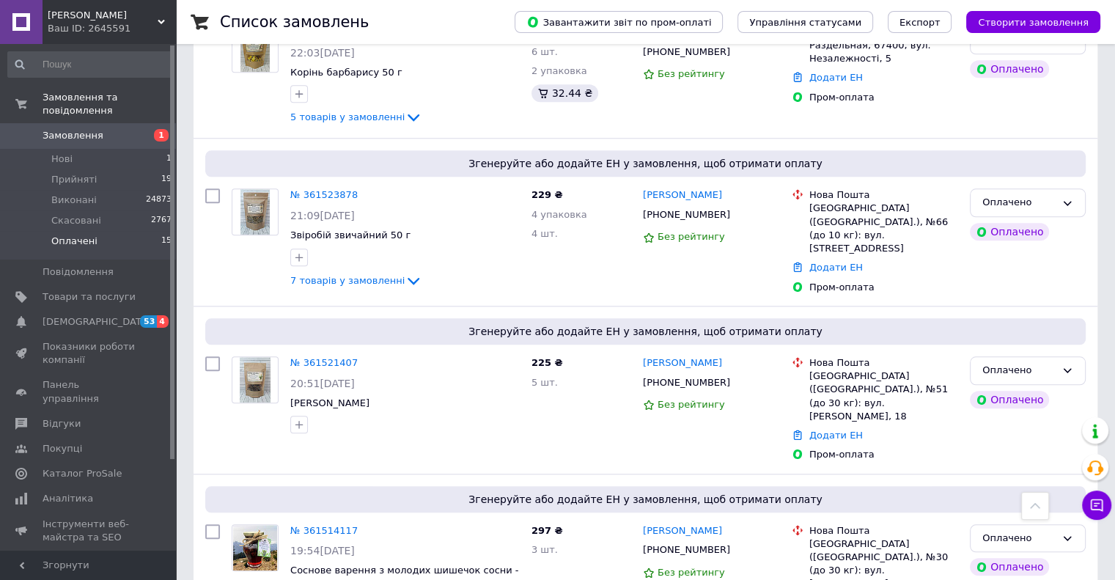
click at [85, 129] on span "Замовлення" at bounding box center [73, 135] width 61 height 13
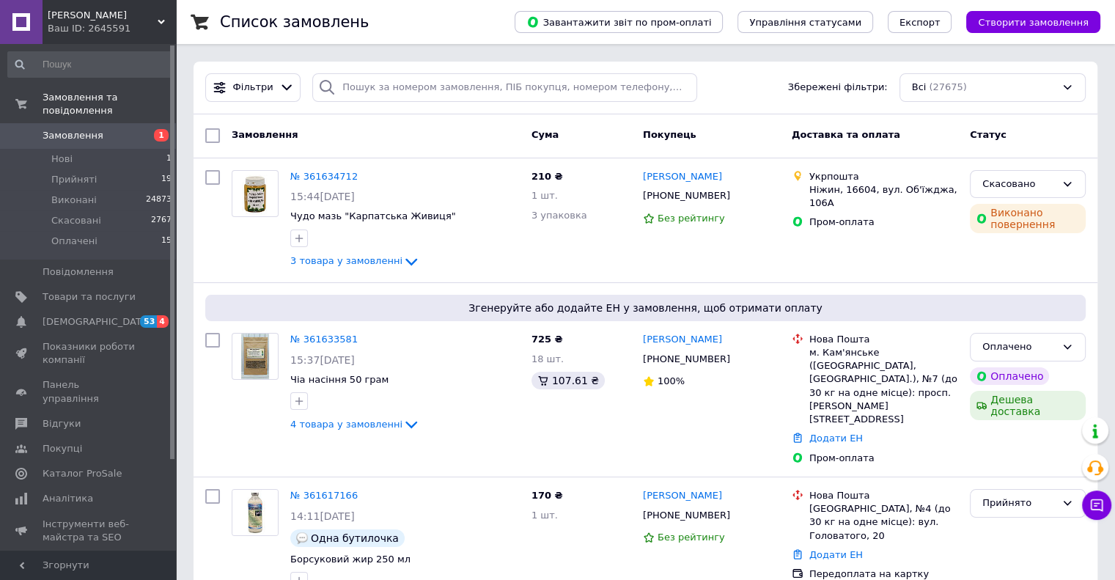
click at [105, 129] on span "Замовлення" at bounding box center [89, 135] width 93 height 13
click at [100, 231] on li "Оплачені 15" at bounding box center [90, 245] width 180 height 28
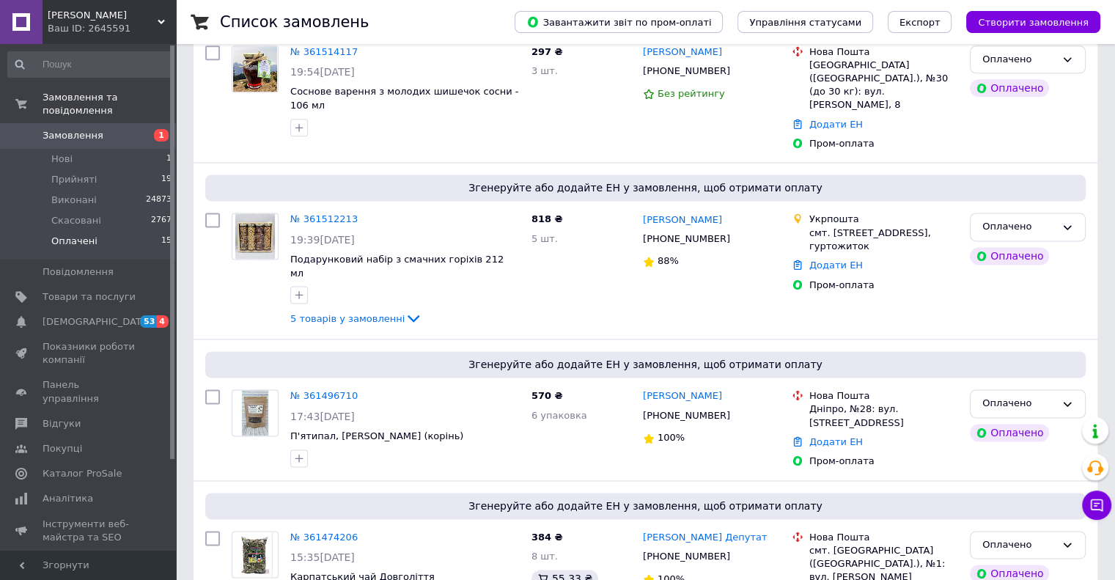
scroll to position [2012, 0]
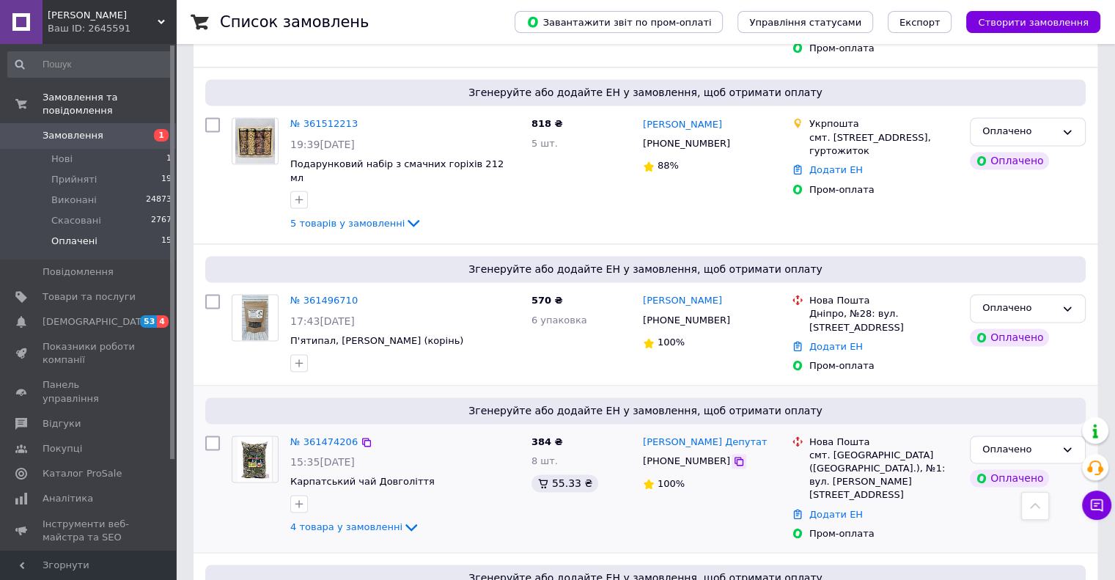
click at [733, 455] on icon at bounding box center [739, 461] width 12 height 12
click at [827, 509] on link "Додати ЕН" at bounding box center [836, 514] width 54 height 11
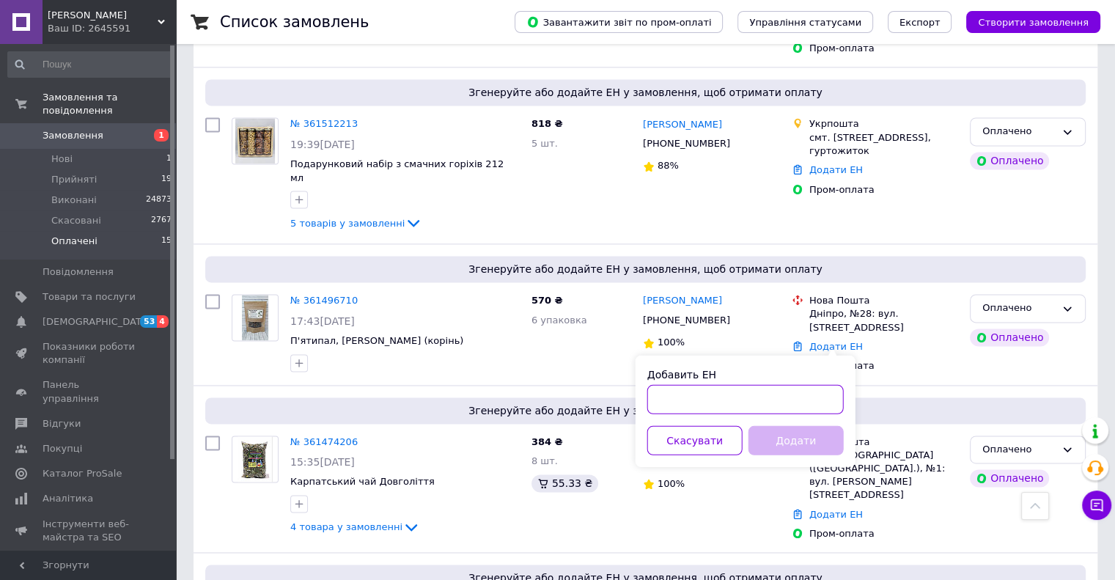
click at [689, 394] on input "Добавить ЕН" at bounding box center [745, 398] width 196 height 29
paste input "20451247345046"
type input "20451247345046"
click at [774, 445] on button "Додати" at bounding box center [795, 439] width 95 height 29
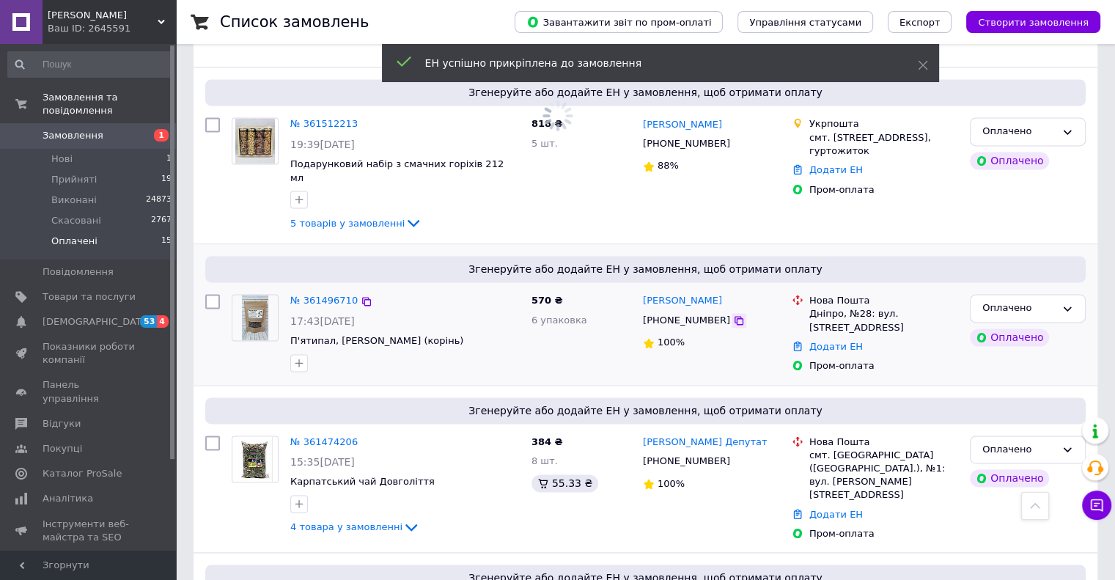
click at [733, 314] on icon at bounding box center [739, 320] width 12 height 12
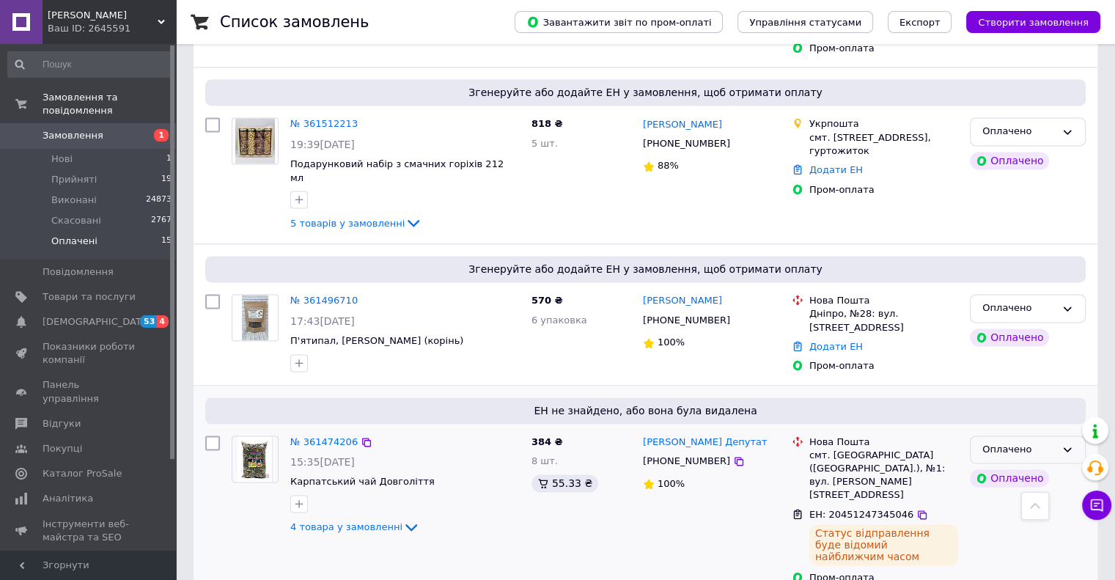
click at [1067, 443] on icon at bounding box center [1067, 449] width 12 height 12
click at [1035, 493] on li "Виконано" at bounding box center [1027, 506] width 114 height 27
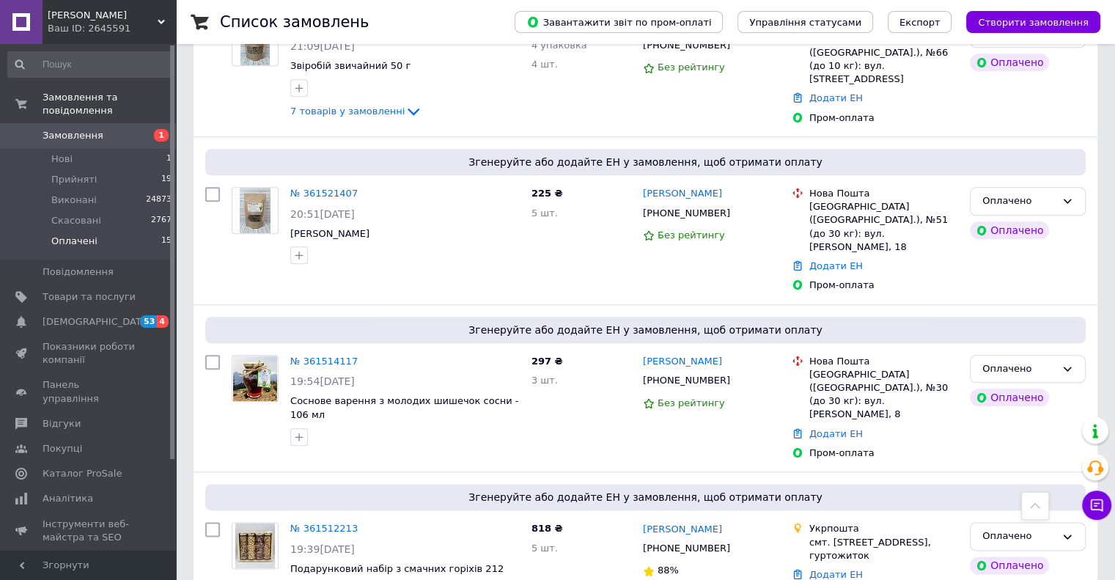
scroll to position [1603, 0]
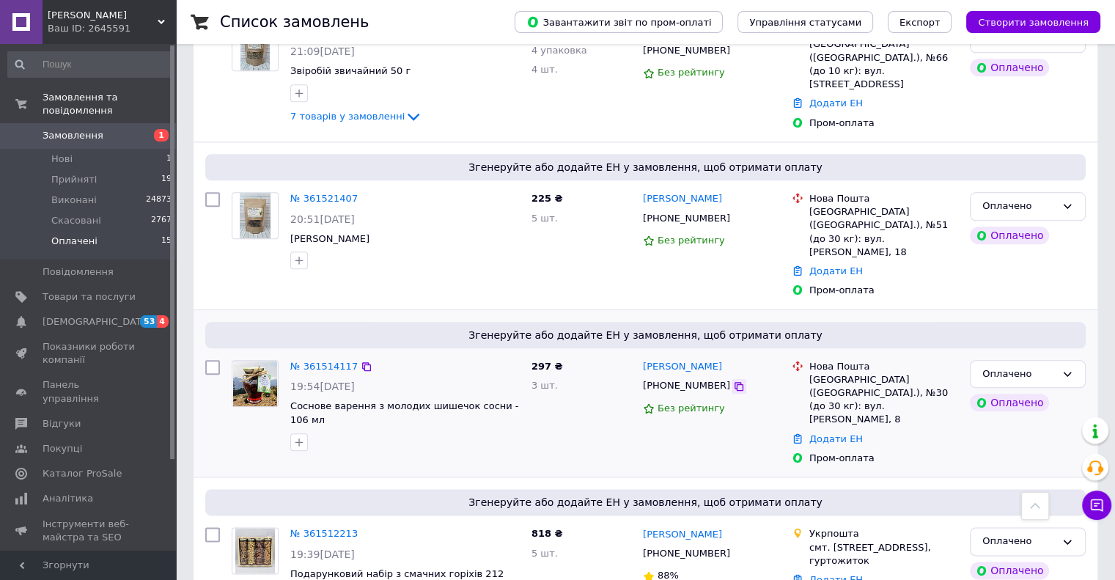
click at [733, 380] on icon at bounding box center [739, 386] width 12 height 12
click at [733, 213] on icon at bounding box center [739, 219] width 12 height 12
